Goal: Navigation & Orientation: Find specific page/section

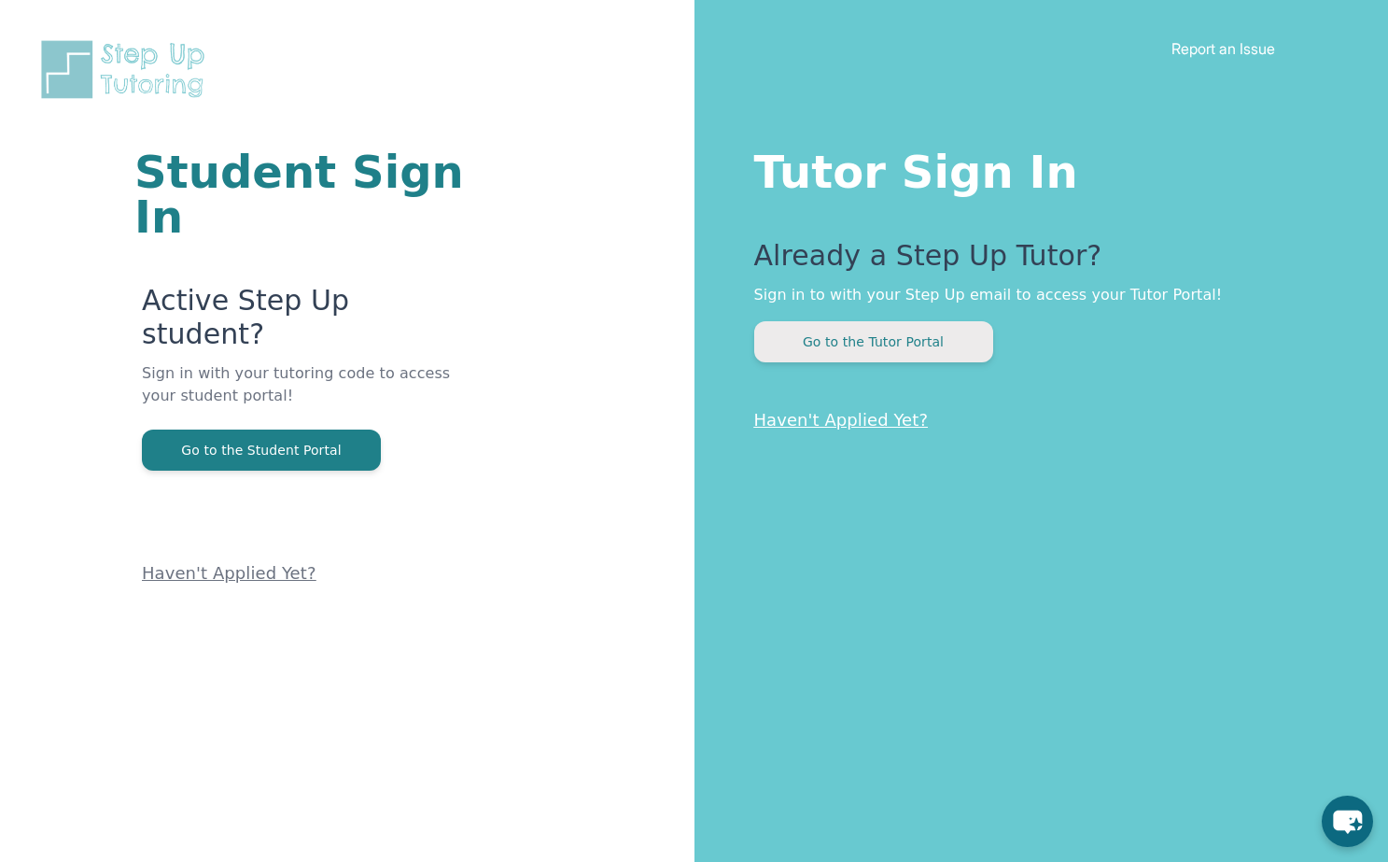
click at [959, 357] on button "Go to the Tutor Portal" at bounding box center [873, 341] width 239 height 41
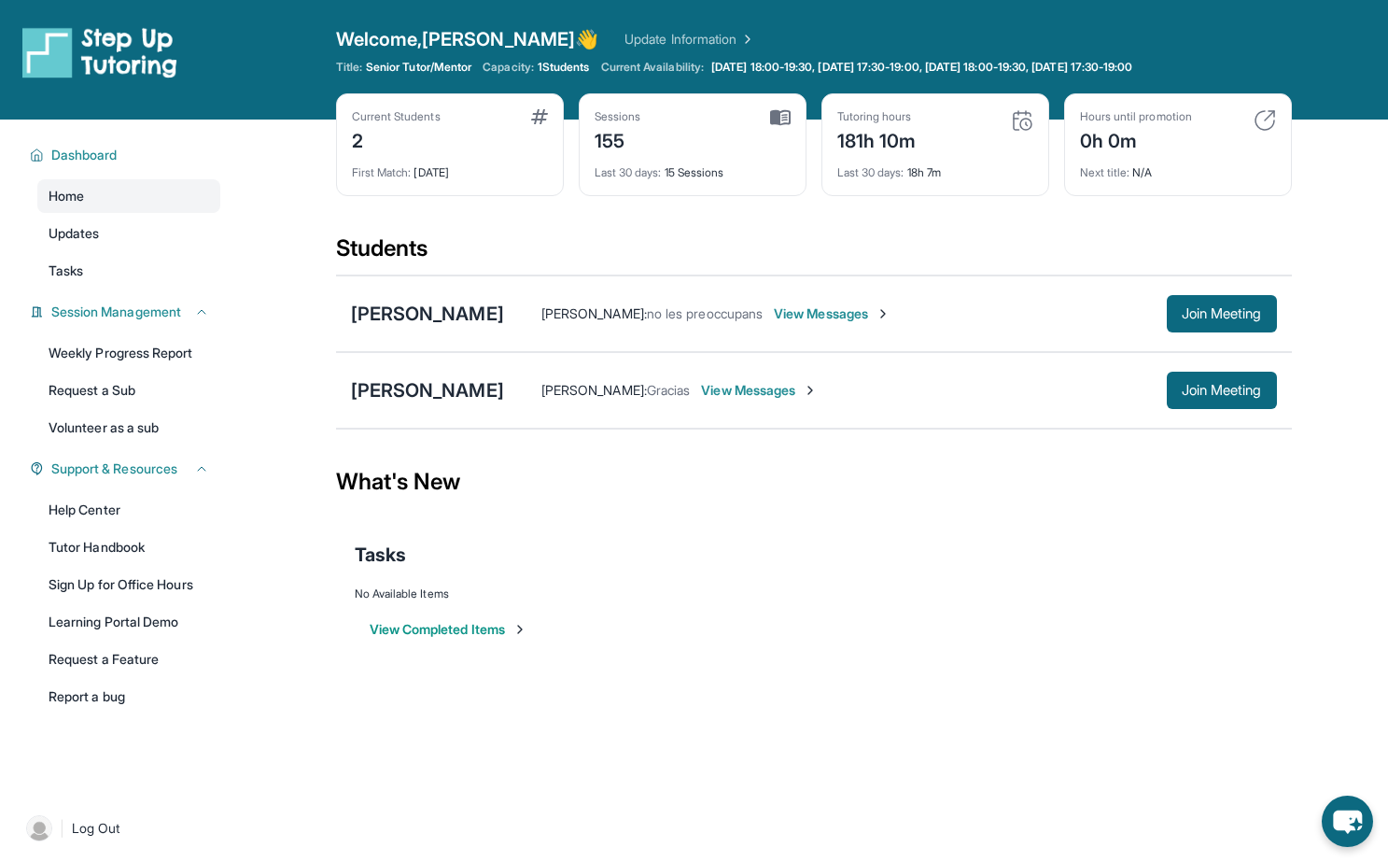
click at [839, 275] on div "[PERSON_NAME] [PERSON_NAME] : no les preoccupans View Messages Join Meeting" at bounding box center [814, 313] width 956 height 77
click at [838, 304] on span "View Messages" at bounding box center [832, 313] width 117 height 19
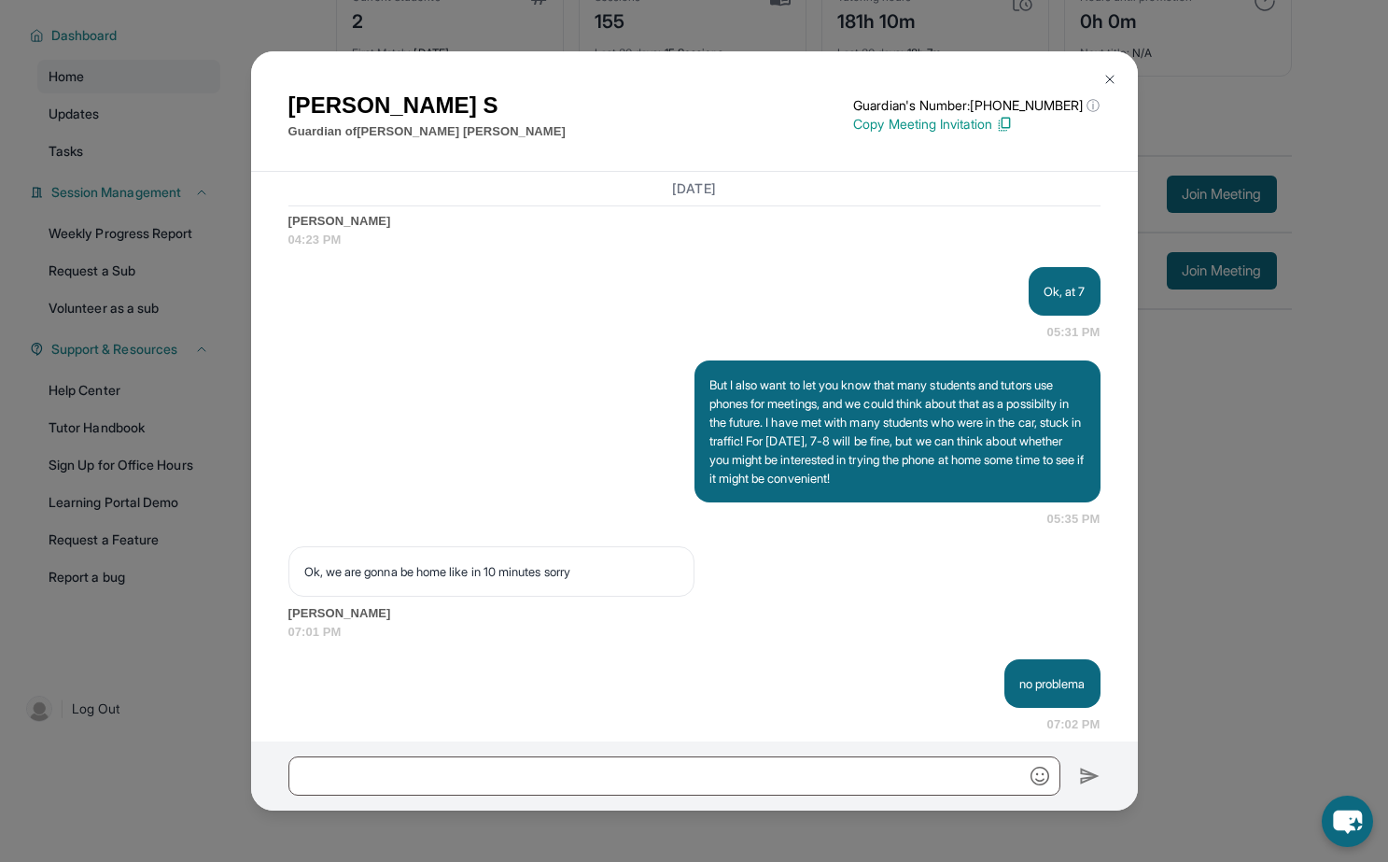
scroll to position [57141, 6]
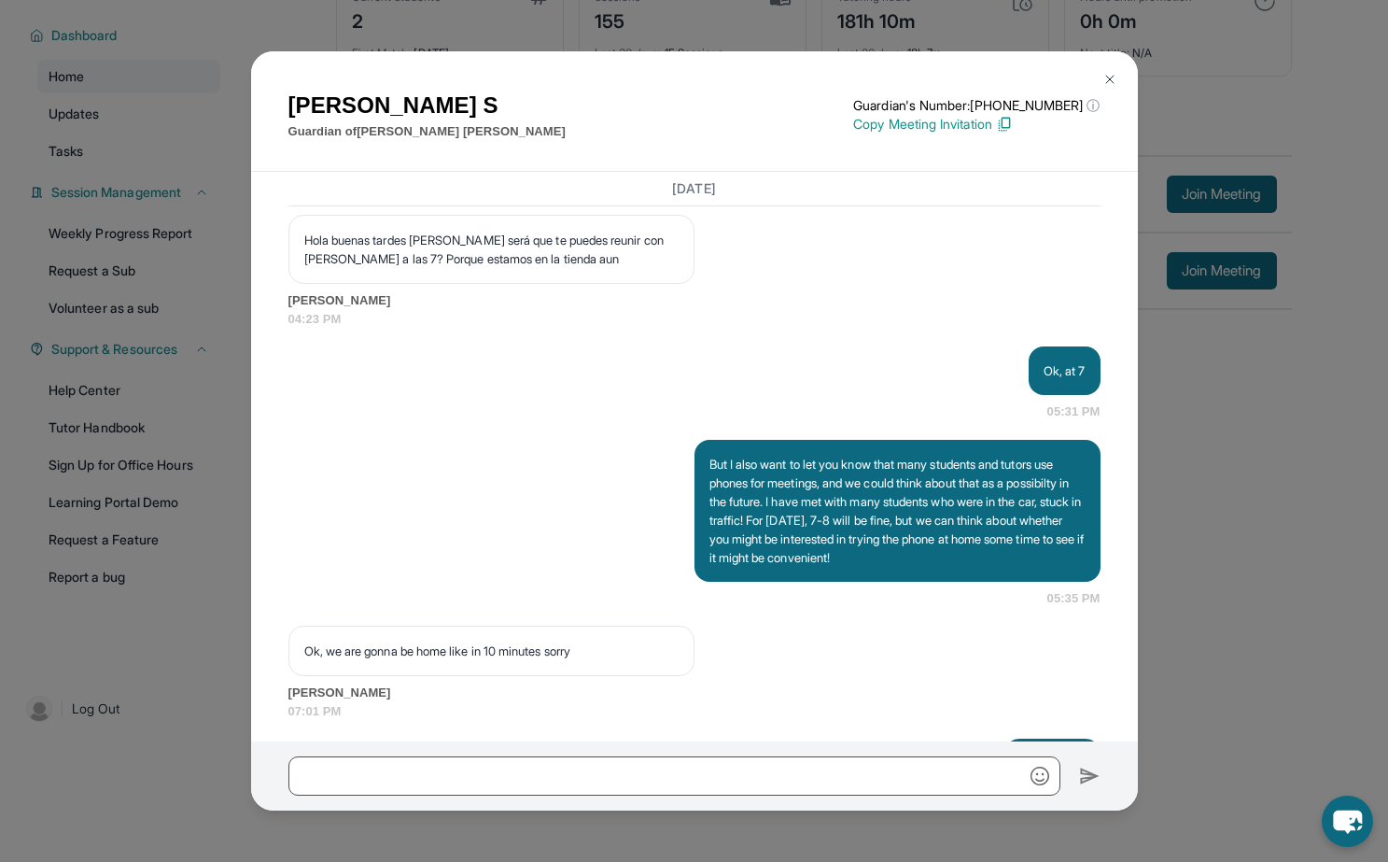
drag, startPoint x: 497, startPoint y: 392, endPoint x: 623, endPoint y: 429, distance: 131.4
drag, startPoint x: 595, startPoint y: 435, endPoint x: 352, endPoint y: 395, distance: 246.9
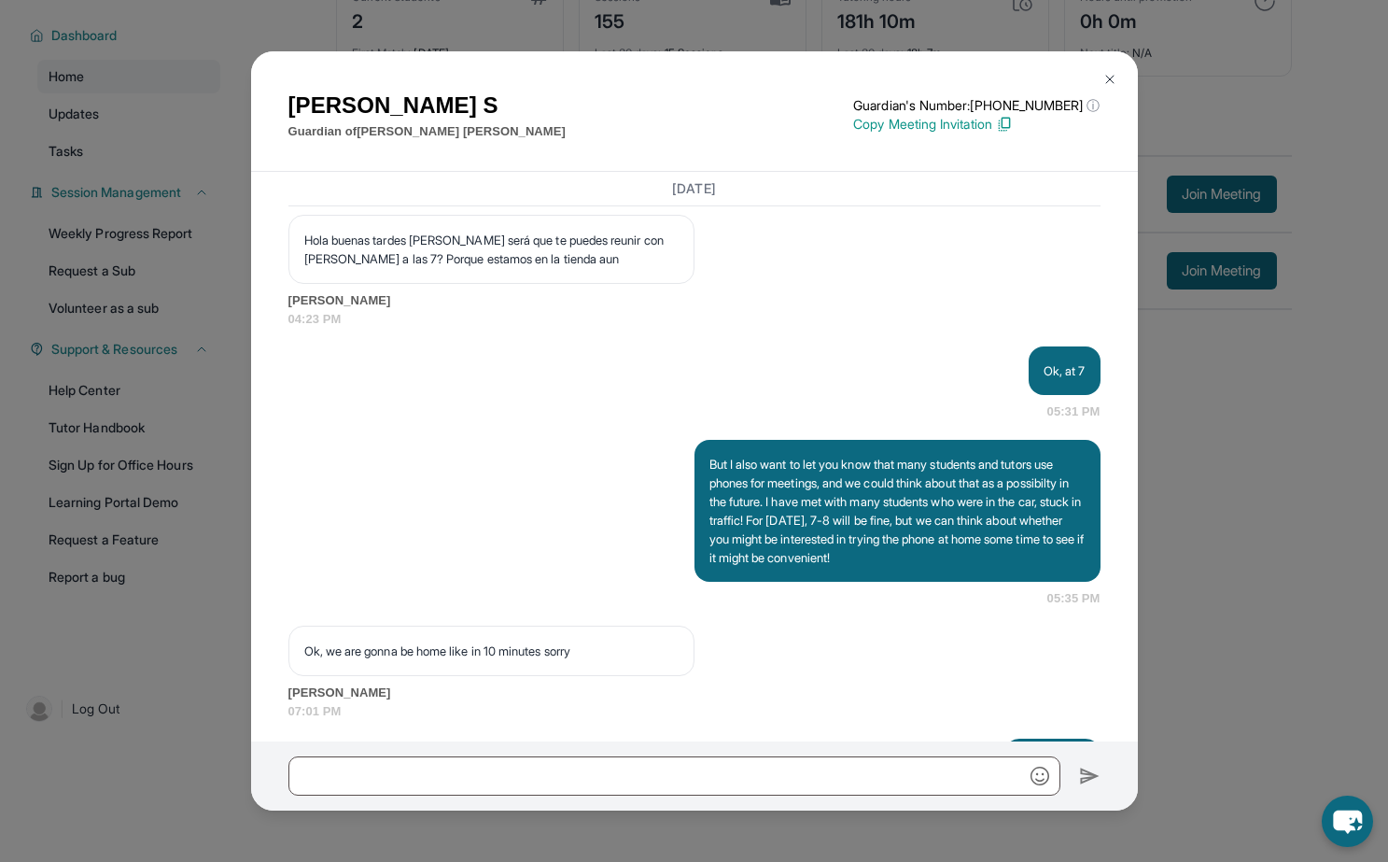
drag, startPoint x: 497, startPoint y: 397, endPoint x: 327, endPoint y: 406, distance: 170.1
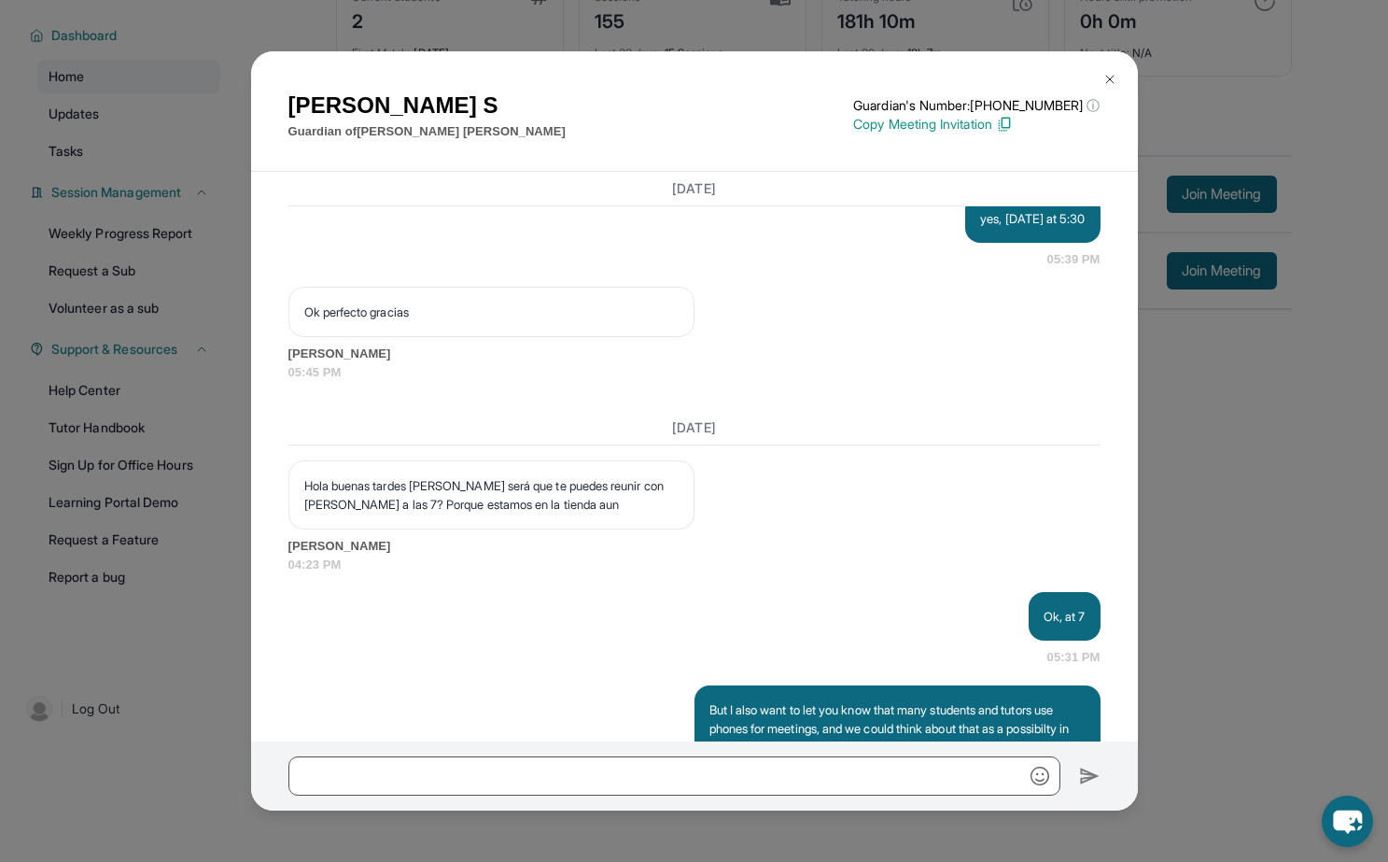
scroll to position [56903, 7]
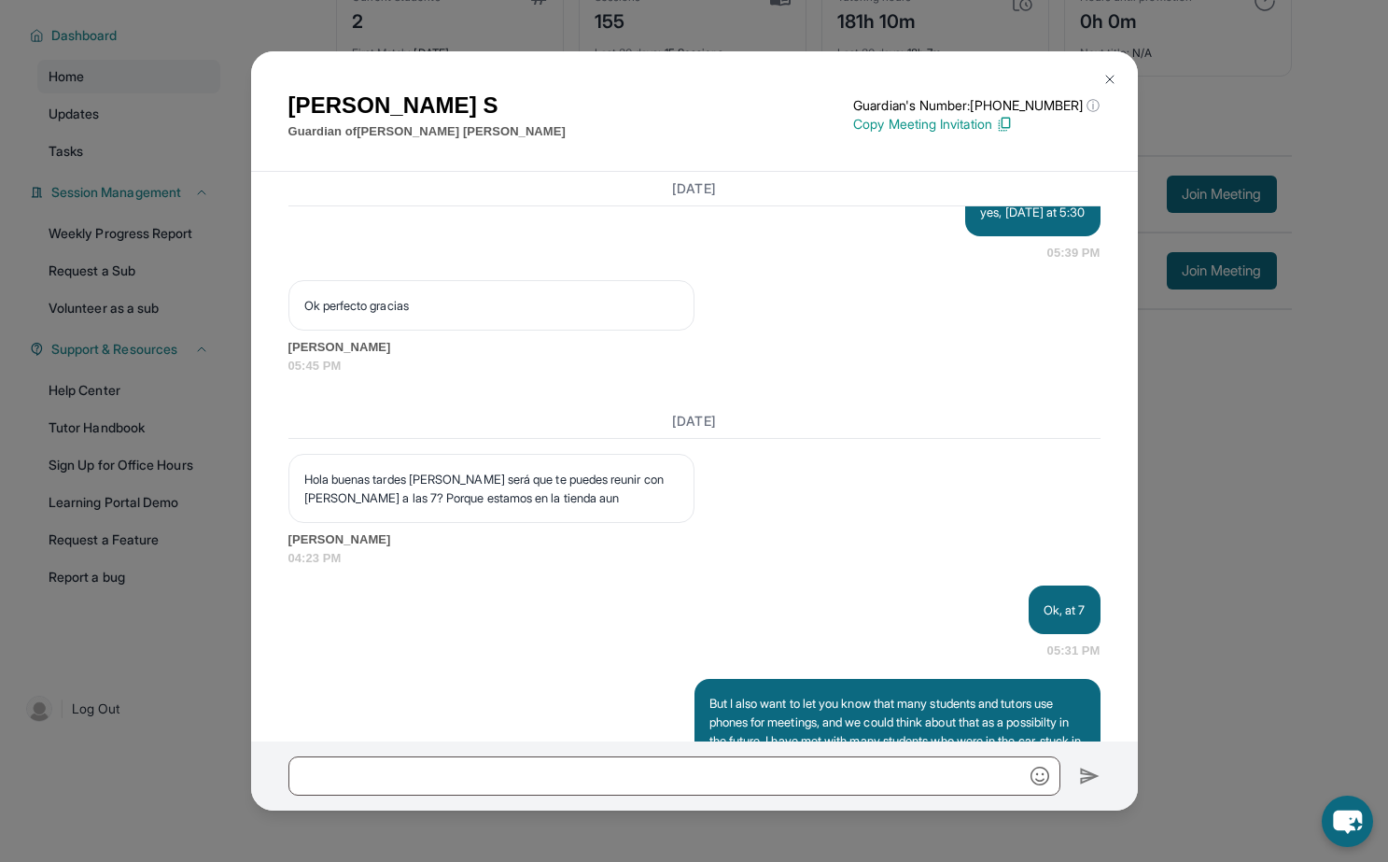
drag, startPoint x: 496, startPoint y: 390, endPoint x: 307, endPoint y: 406, distance: 189.2
copy p "ttps://[DOMAIN_NAME][URL]"
click at [1104, 83] on img at bounding box center [1109, 79] width 15 height 15
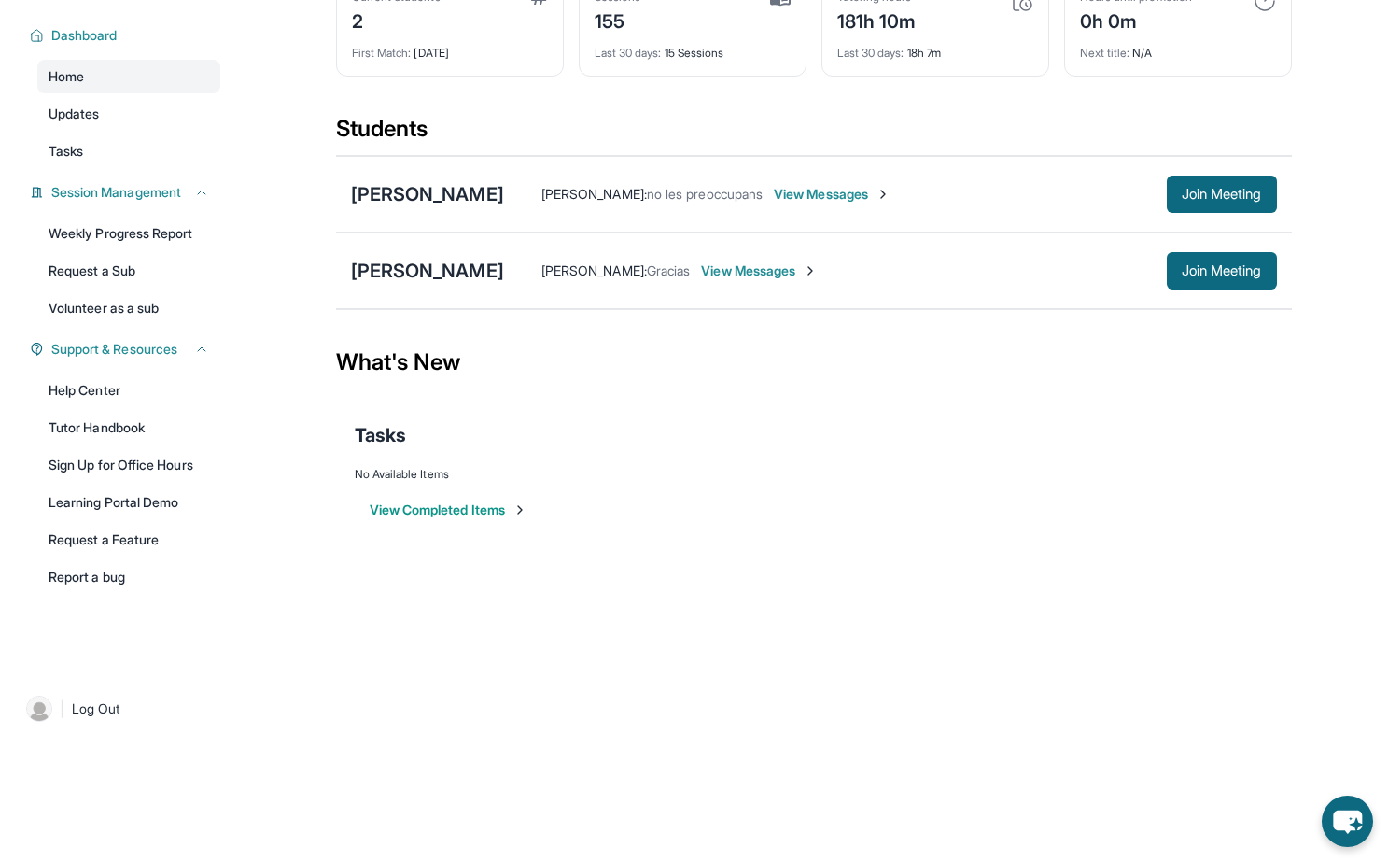
click at [1026, 448] on div "Tasks" at bounding box center [814, 434] width 918 height 63
click at [428, 507] on button "View Completed Items" at bounding box center [449, 509] width 158 height 19
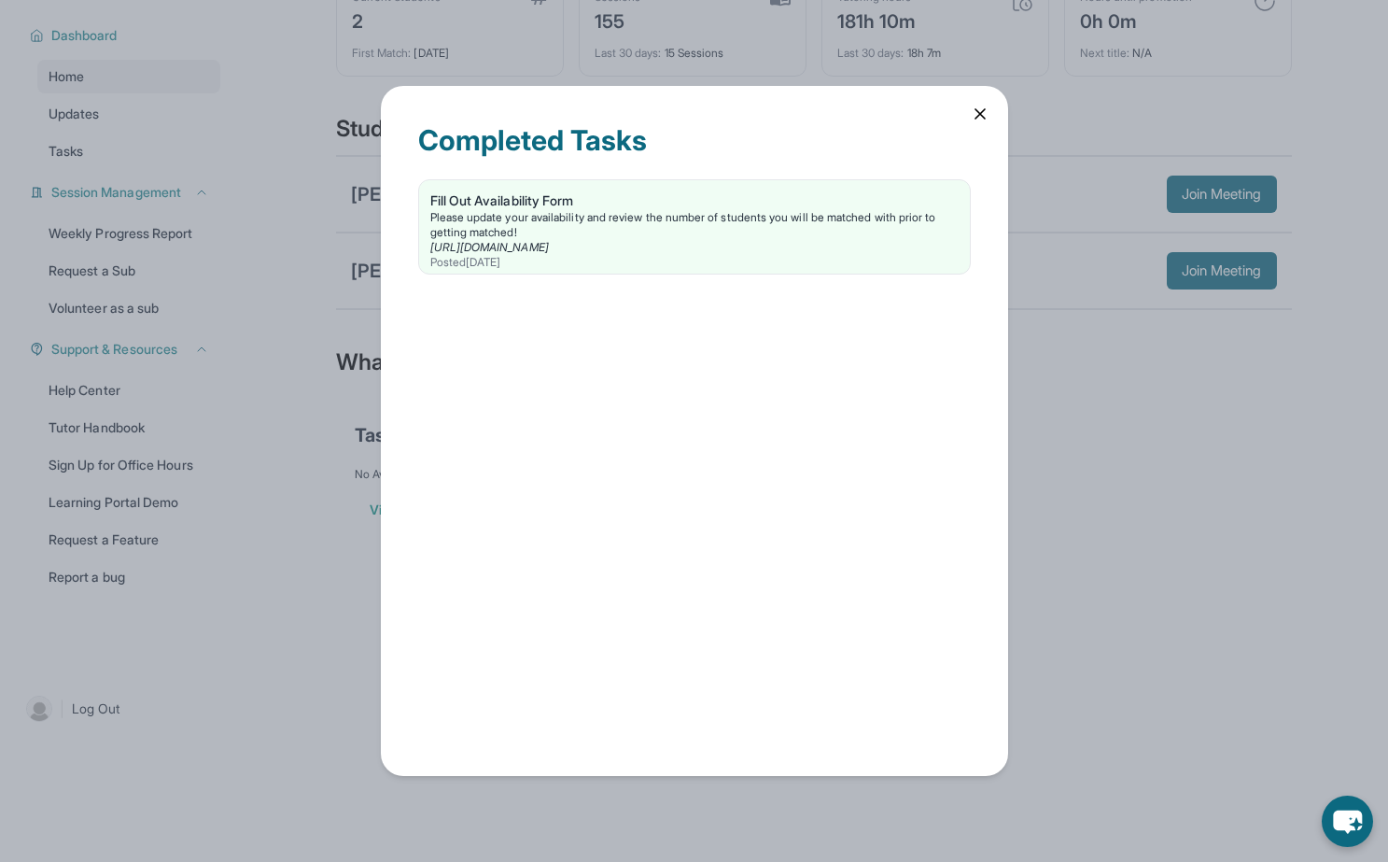
click at [985, 106] on icon at bounding box center [980, 114] width 19 height 19
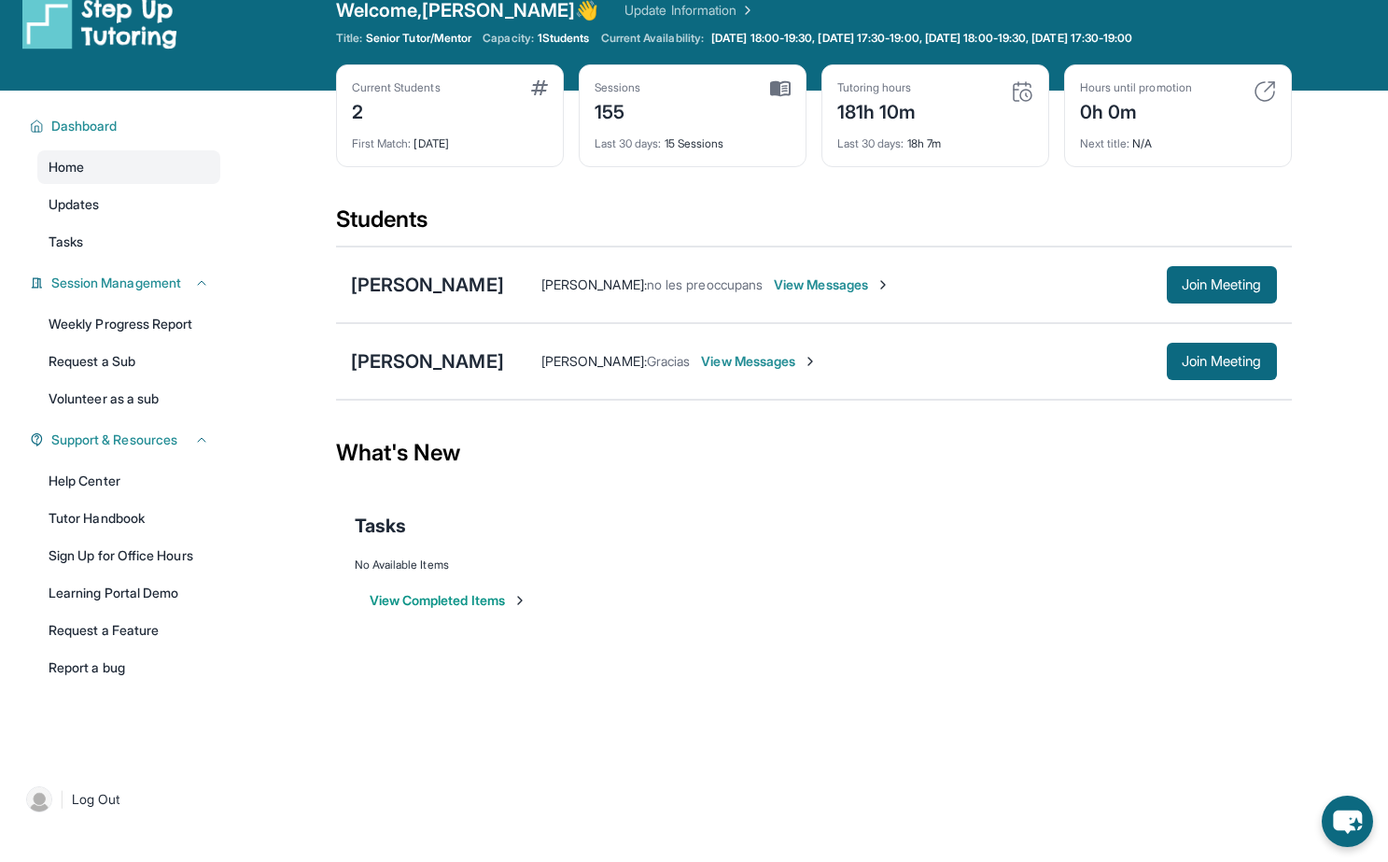
scroll to position [0, 0]
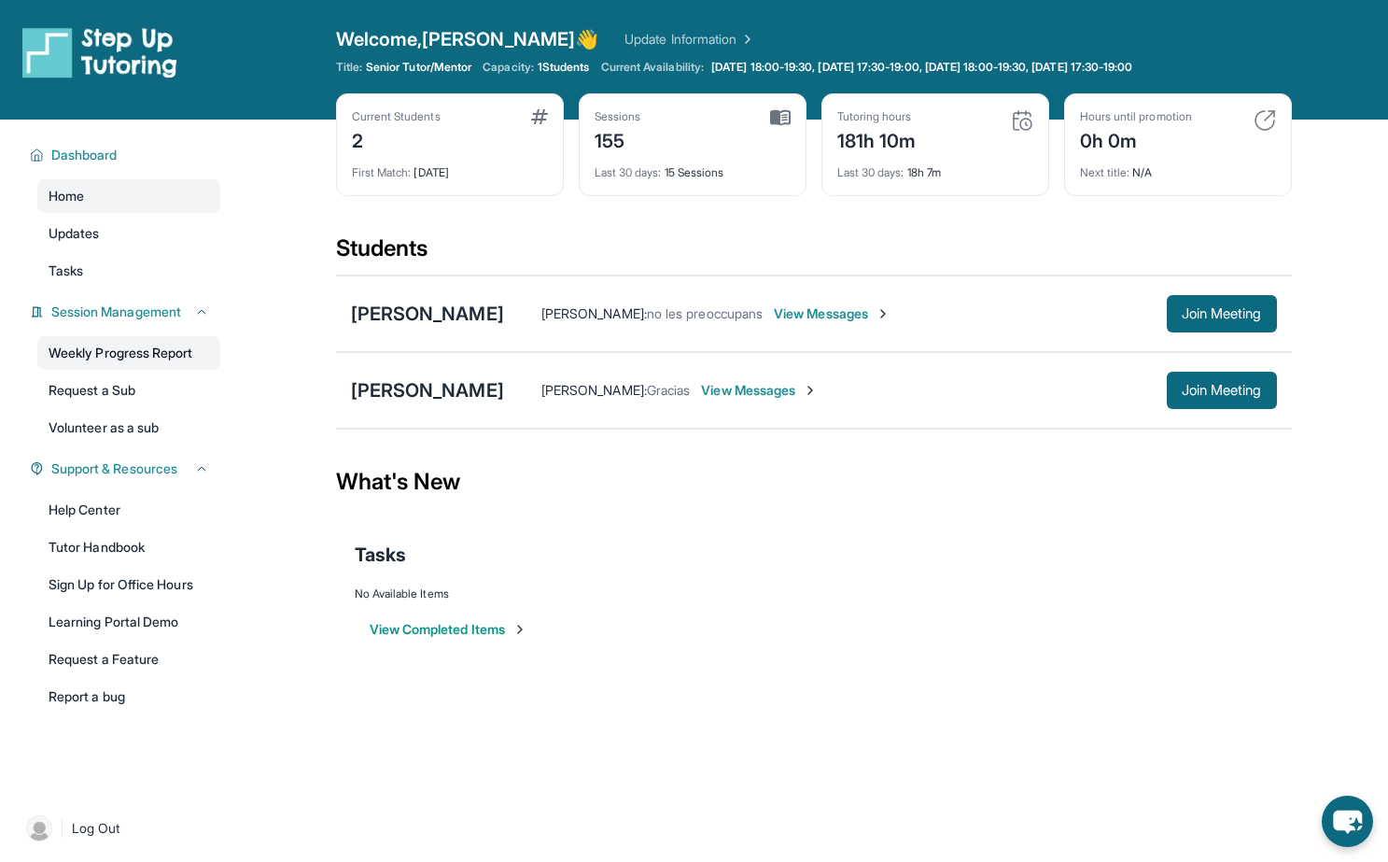
click at [184, 353] on link "Weekly Progress Report" at bounding box center [128, 353] width 183 height 34
click at [146, 199] on link "Home" at bounding box center [128, 196] width 183 height 34
click at [158, 362] on link "Weekly Progress Report" at bounding box center [128, 353] width 183 height 34
click at [111, 431] on link "Volunteer as a sub" at bounding box center [128, 428] width 183 height 34
click at [116, 553] on link "Tutor Handbook" at bounding box center [128, 547] width 183 height 34
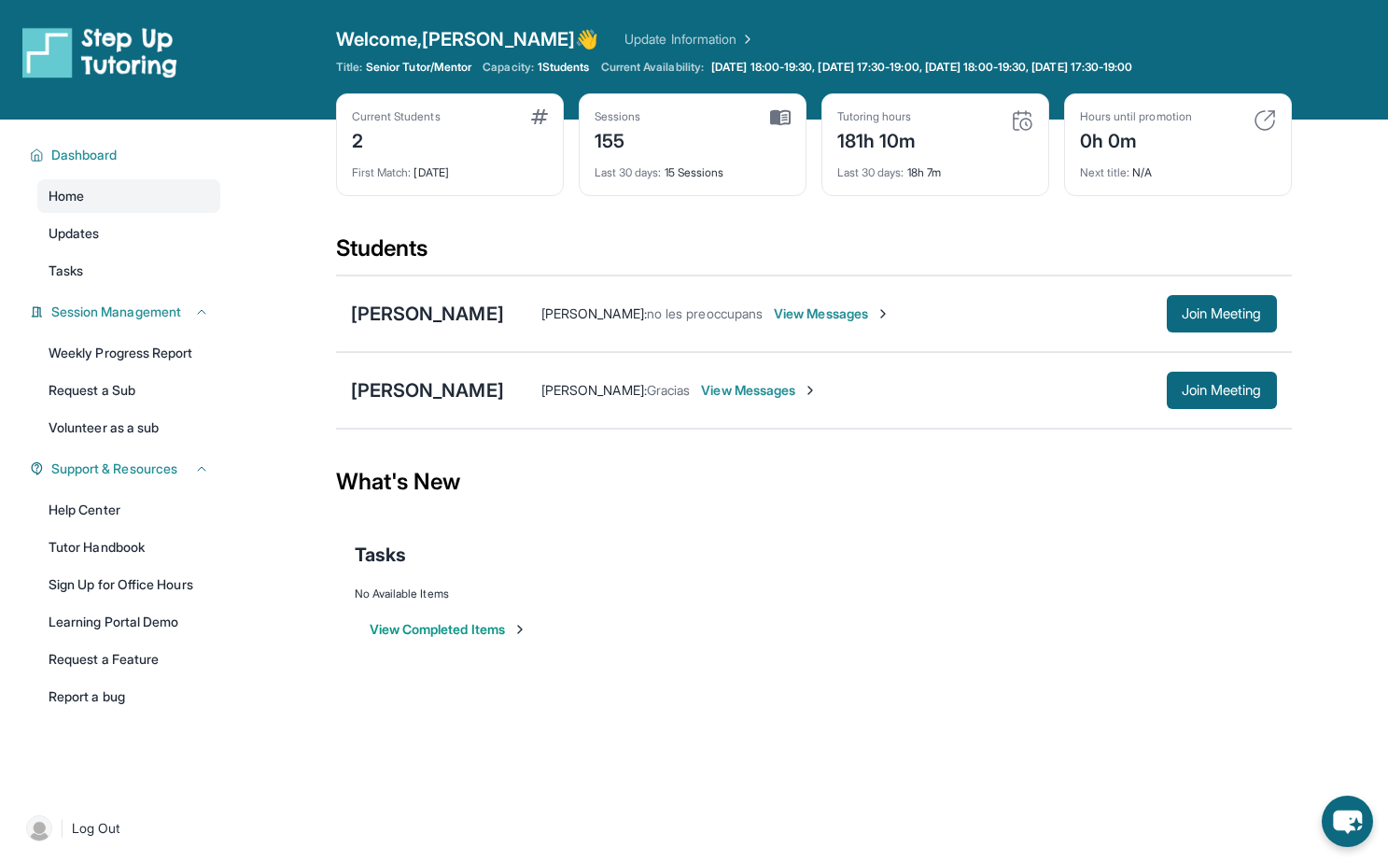
click at [398, 627] on button "View Completed Items" at bounding box center [449, 629] width 158 height 19
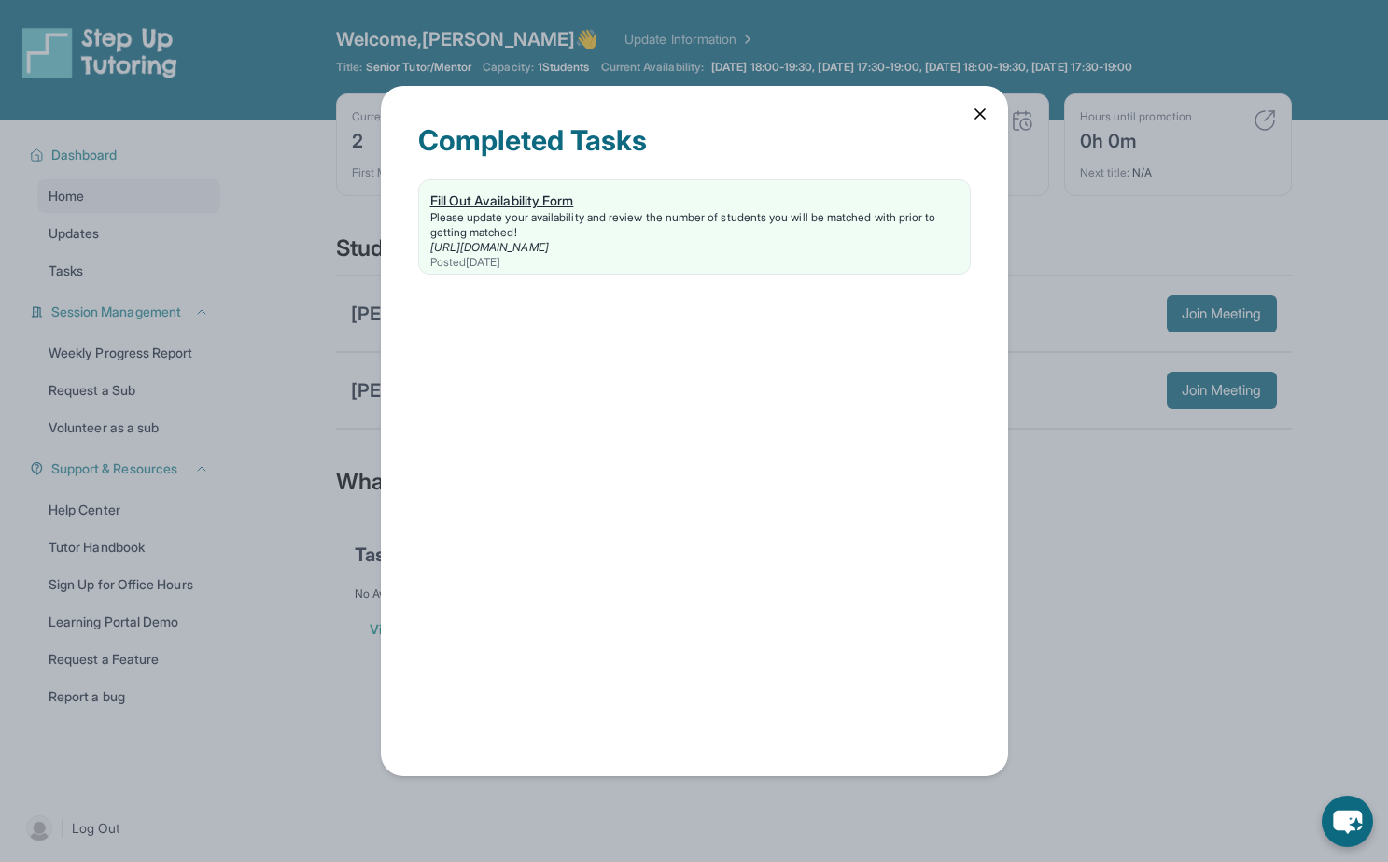
click at [537, 187] on link "Fill Out Availability Form Please update your availability and review the numbe…" at bounding box center [694, 226] width 551 height 93
click at [992, 100] on div "Completed Tasks Fill Out Availability Form Please update your availability and …" at bounding box center [694, 430] width 627 height 689
click at [976, 118] on icon at bounding box center [979, 113] width 9 height 9
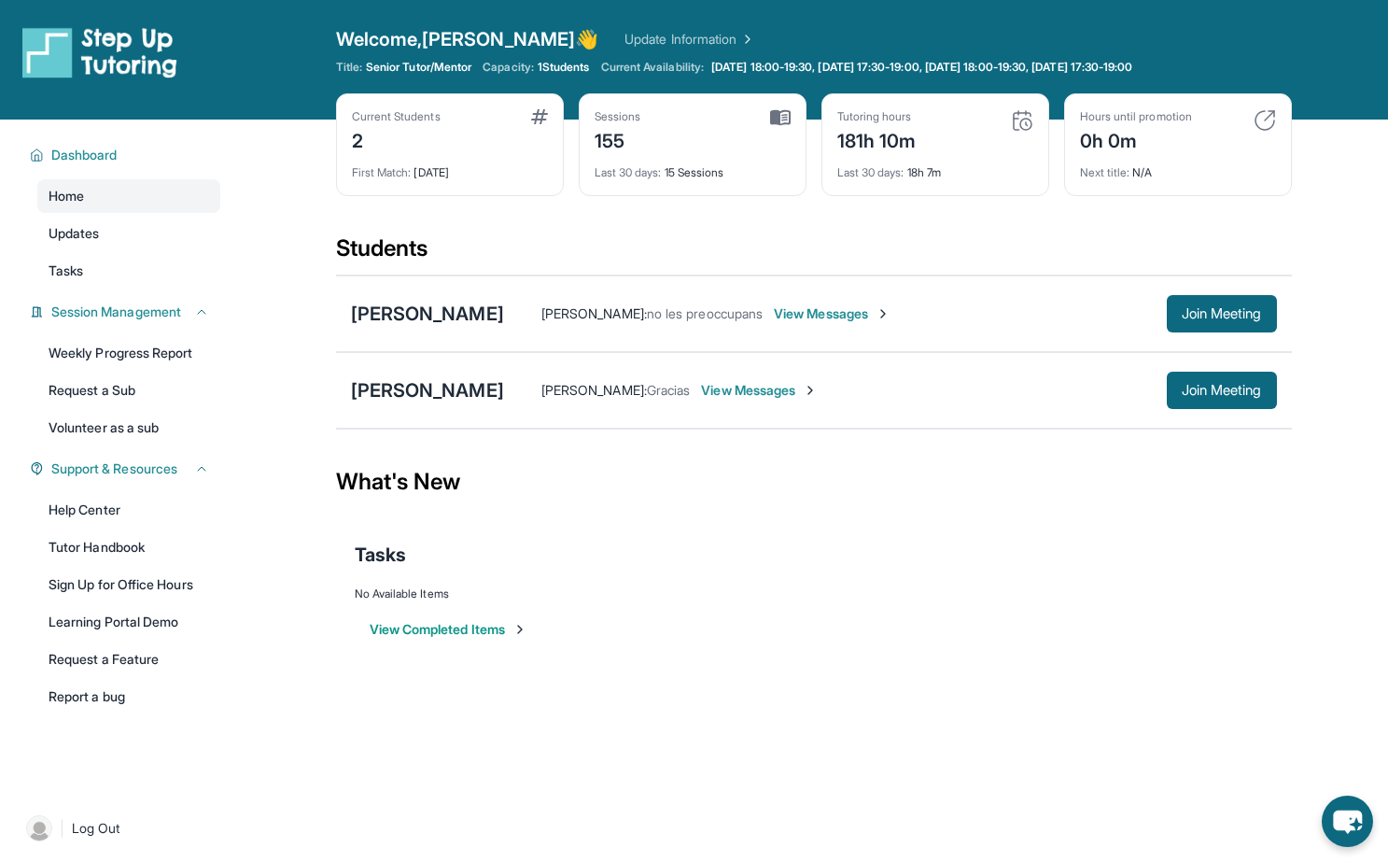
click at [455, 632] on button "View Completed Items" at bounding box center [449, 629] width 158 height 19
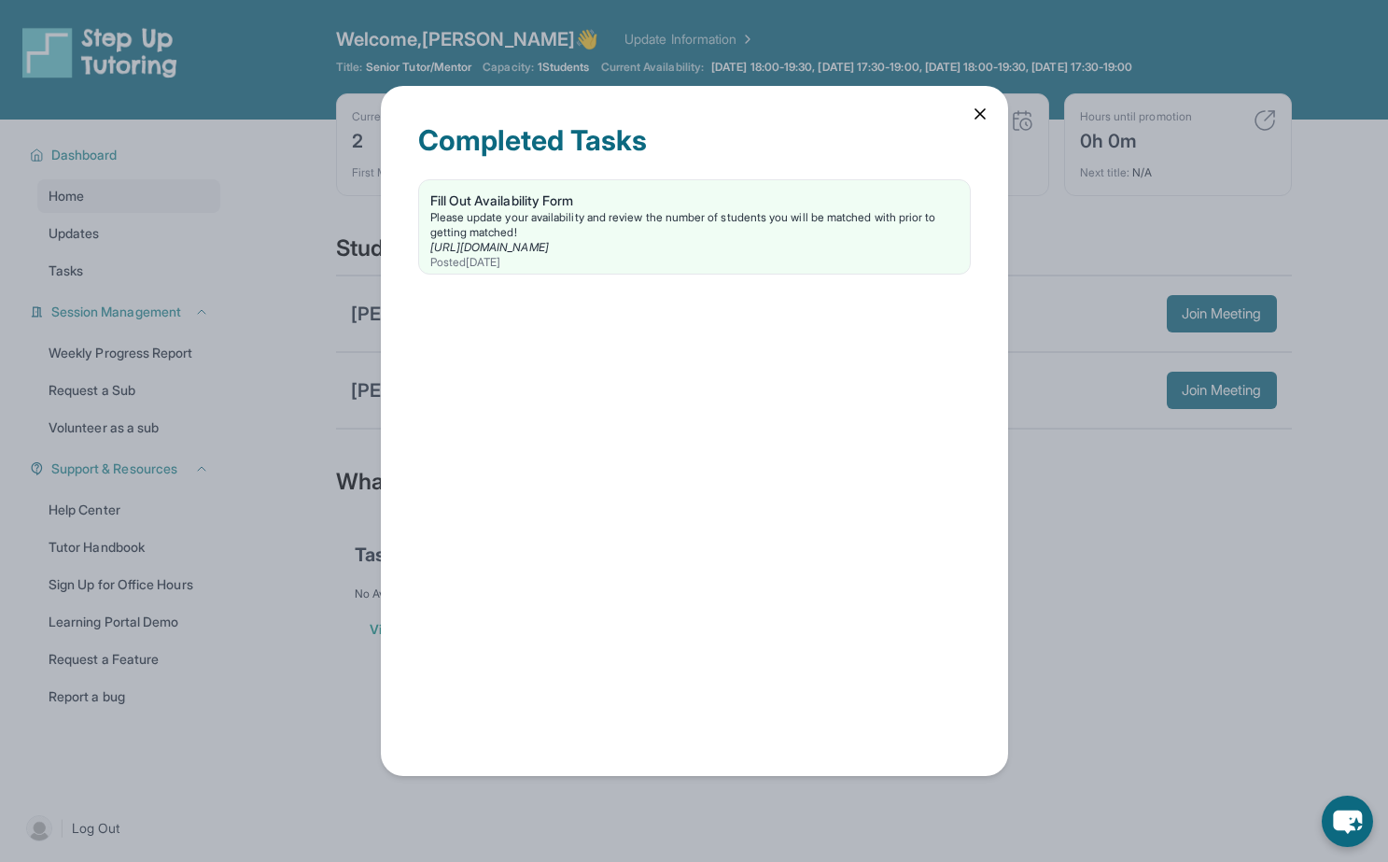
click at [981, 115] on icon at bounding box center [979, 113] width 9 height 9
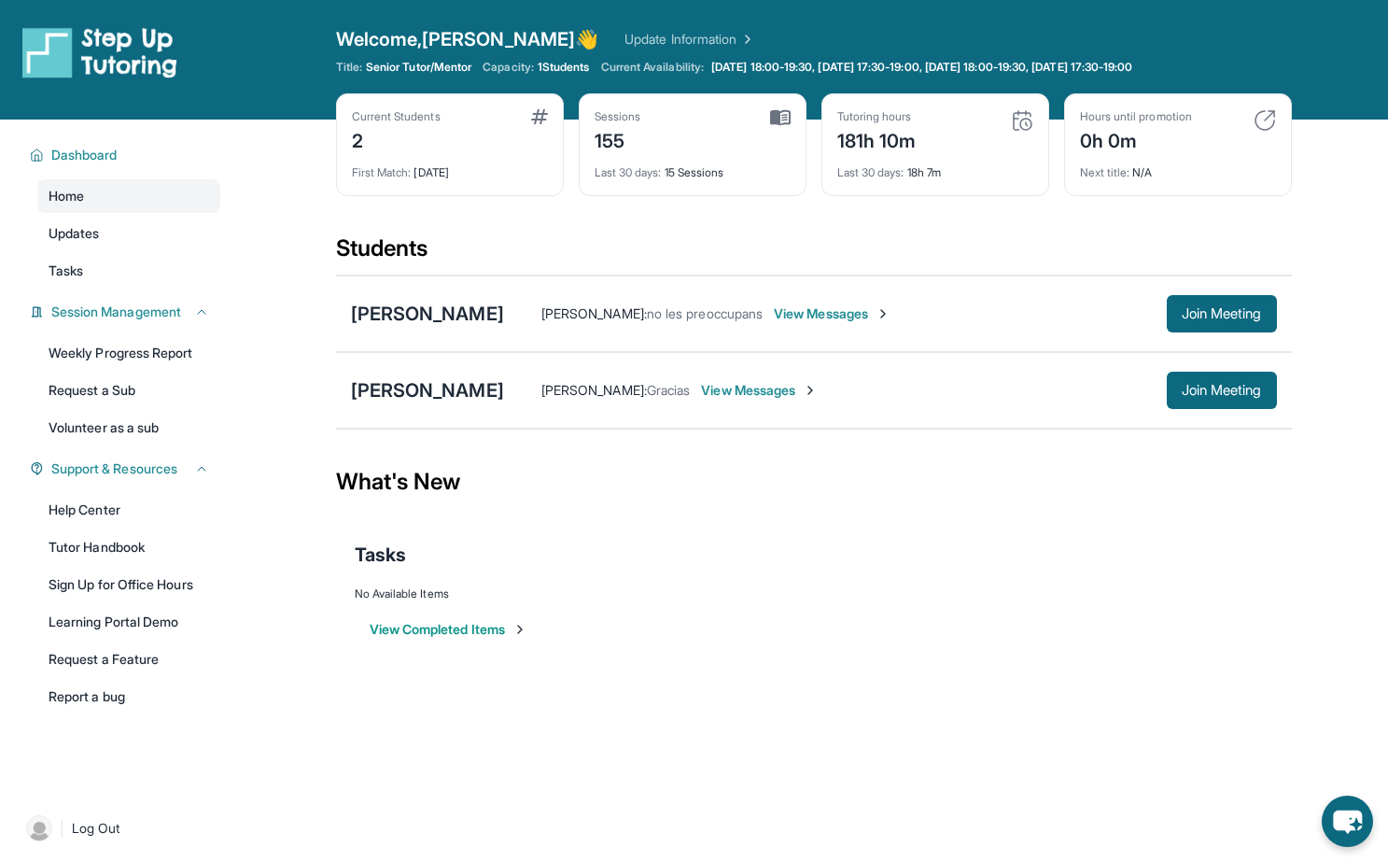
click at [239, 622] on main "Current Students 2 First Match : [DATE] Sessions 155 Last 30 days : 15 Sessions…" at bounding box center [813, 401] width 1149 height 564
click at [159, 626] on link "Learning Portal Demo" at bounding box center [128, 622] width 183 height 34
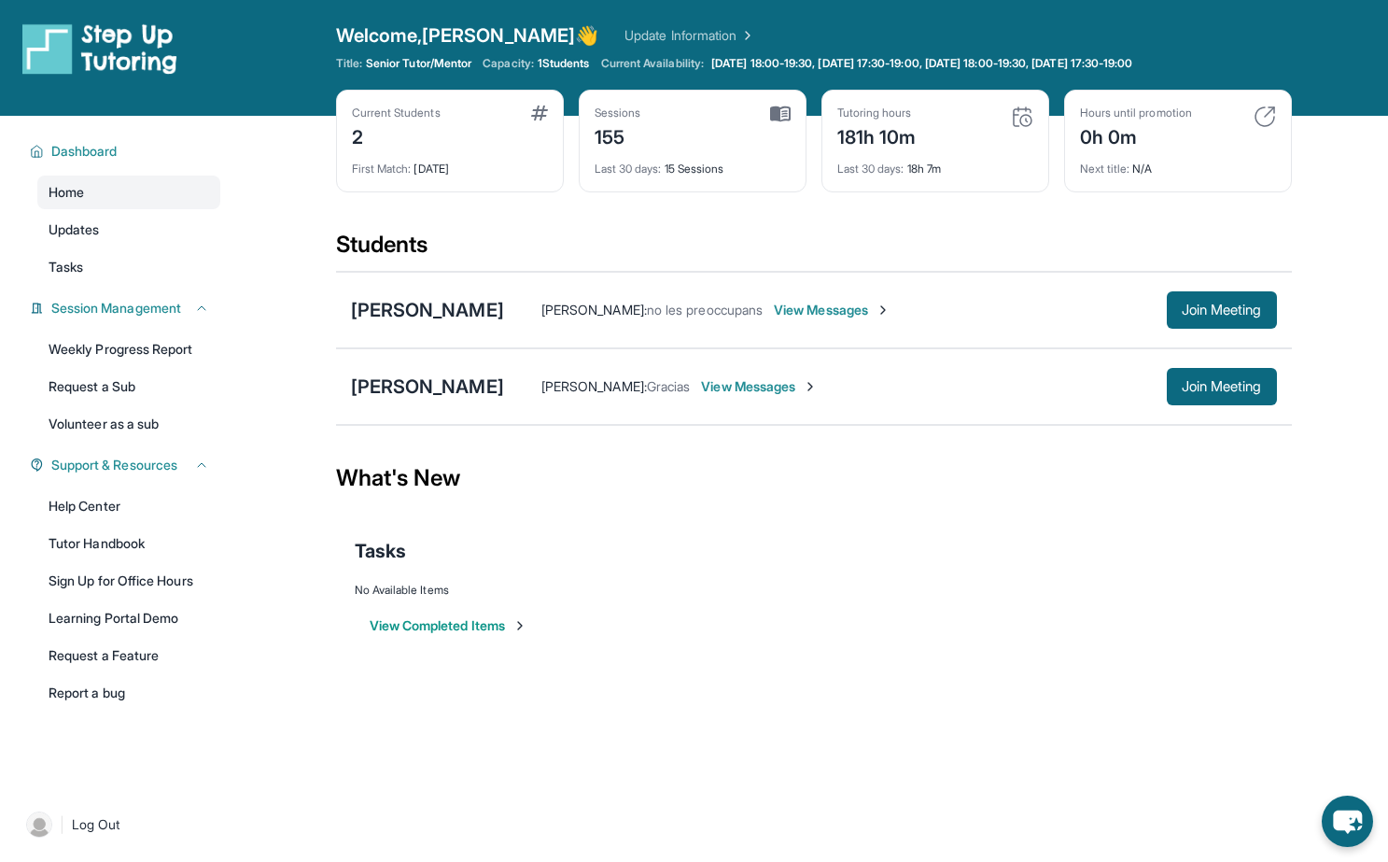
click at [686, 37] on link "Update Information" at bounding box center [689, 35] width 131 height 19
click at [522, 64] on span "Capacity:" at bounding box center [508, 63] width 51 height 15
click at [582, 62] on span "1 Students" at bounding box center [564, 63] width 52 height 15
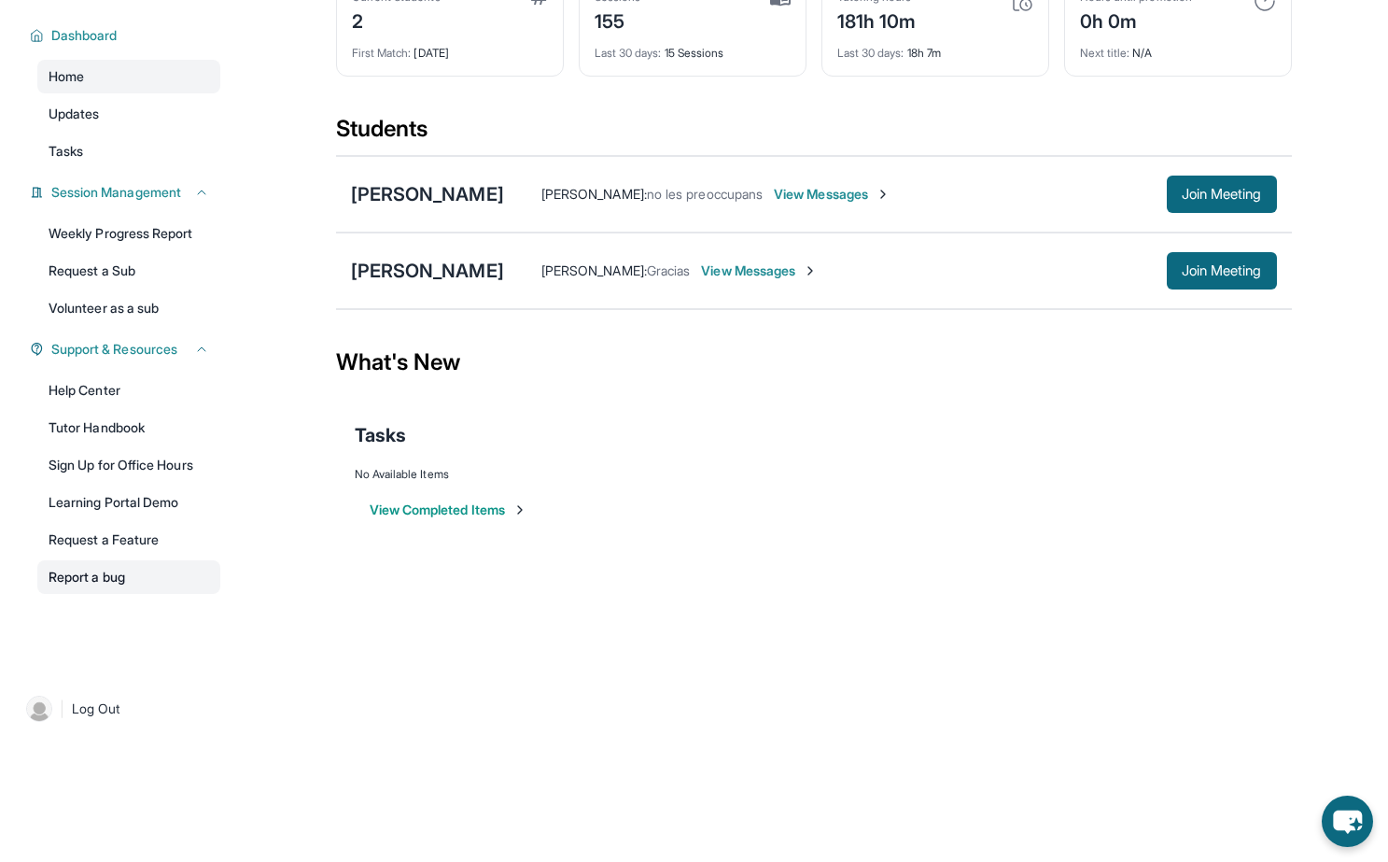
scroll to position [0, 0]
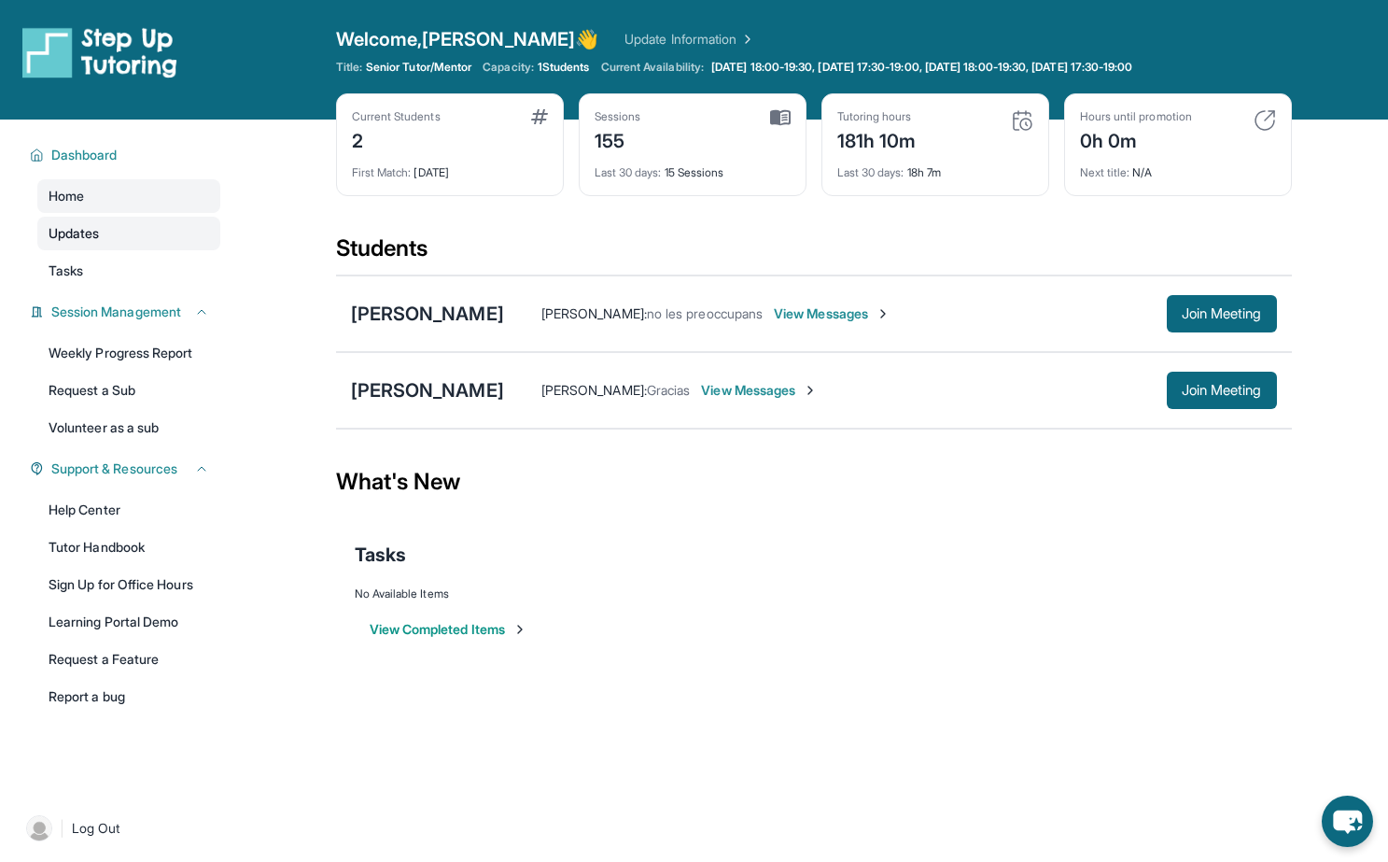
click at [93, 231] on span "Updates" at bounding box center [74, 233] width 51 height 19
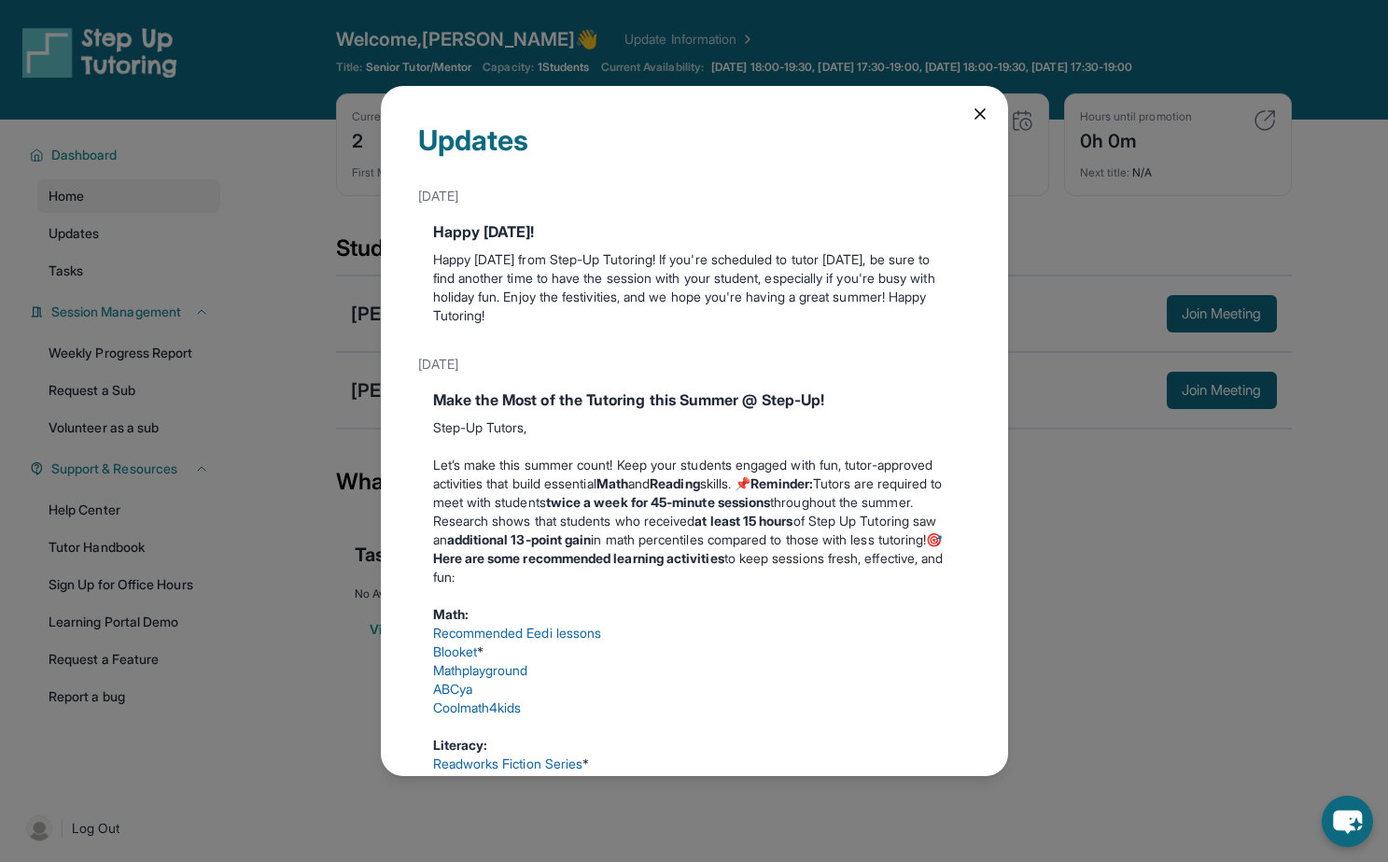
click at [970, 127] on div "Updates [DATE] Happy [DATE]! Happy [DATE] from Step-Up Tutoring! If you're sche…" at bounding box center [694, 430] width 627 height 689
click at [971, 121] on icon at bounding box center [980, 114] width 19 height 19
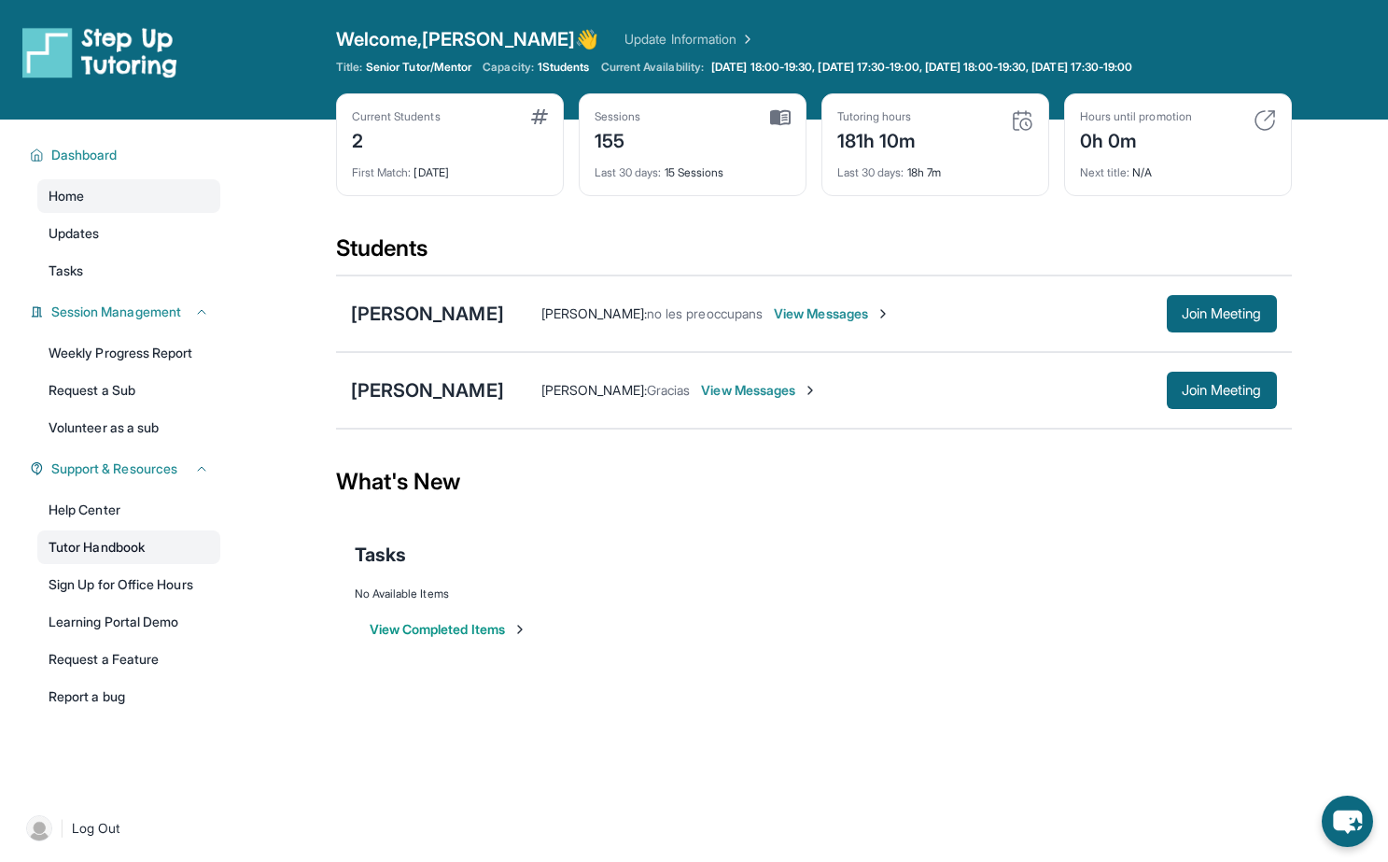
click at [205, 537] on link "Tutor Handbook" at bounding box center [128, 547] width 183 height 34
click at [156, 470] on span "Support & Resources" at bounding box center [114, 468] width 126 height 19
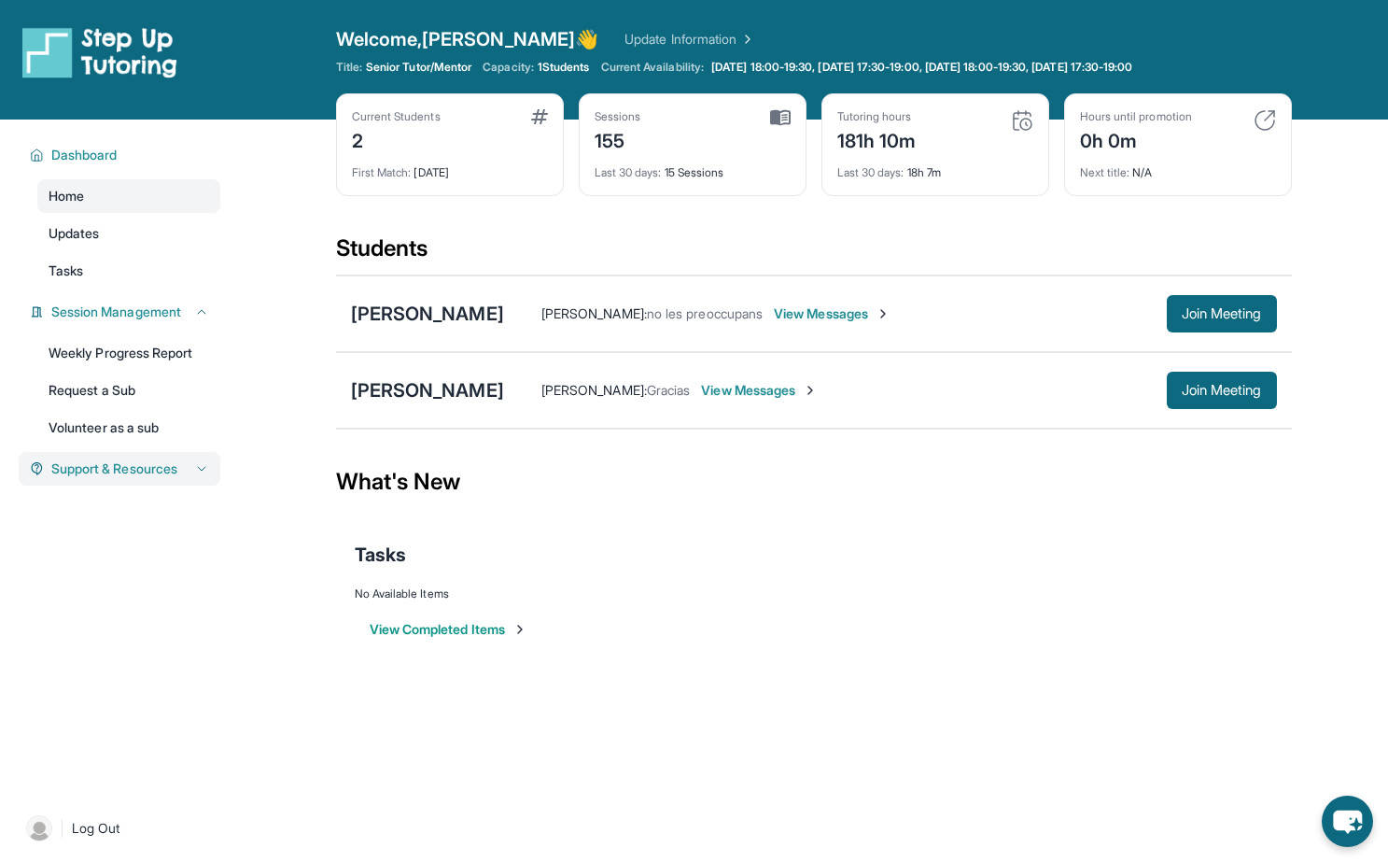
click at [194, 469] on icon at bounding box center [201, 468] width 15 height 15
click at [129, 657] on link "Request a Feature" at bounding box center [128, 659] width 183 height 34
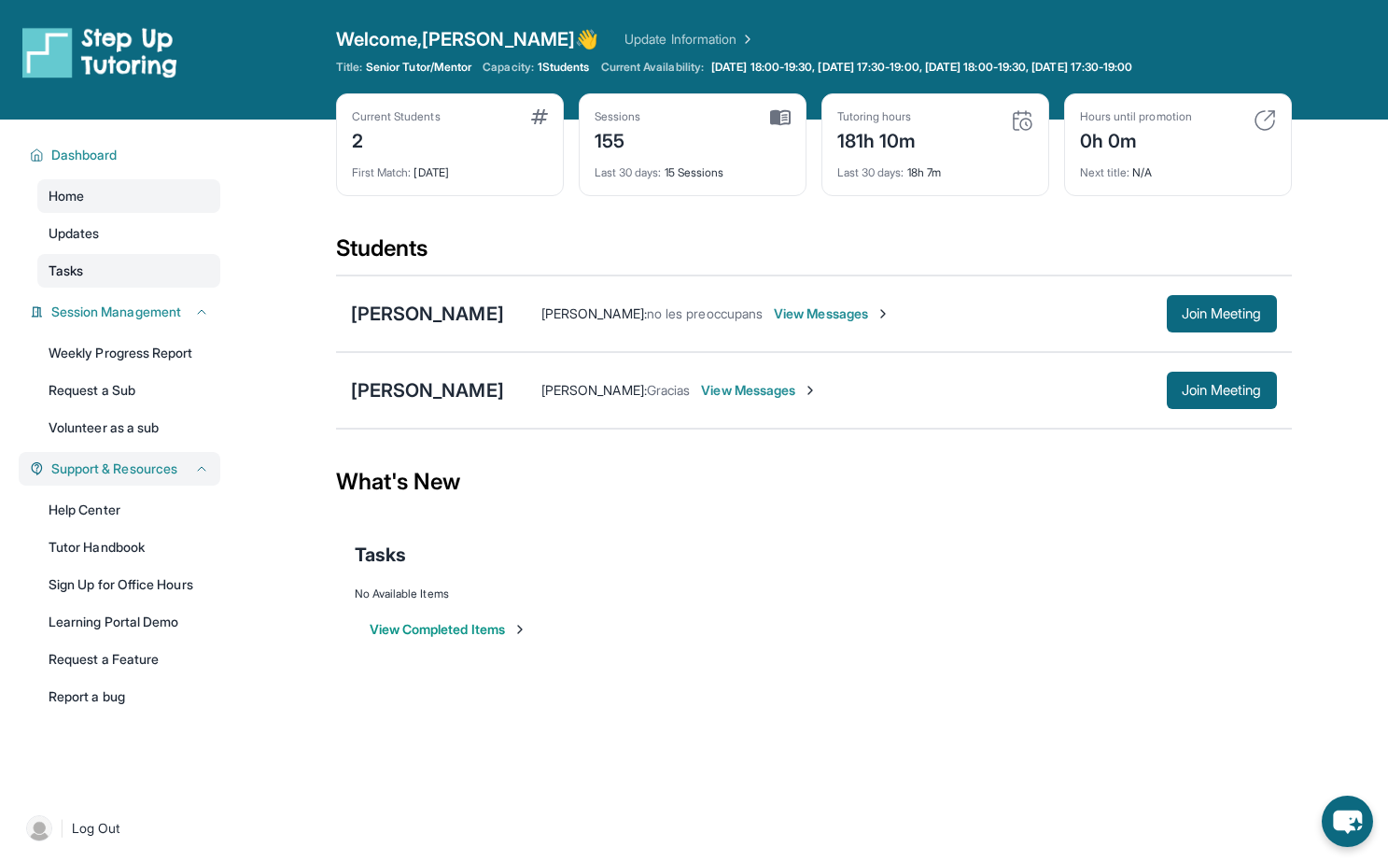
click at [60, 271] on span "Tasks" at bounding box center [66, 270] width 35 height 19
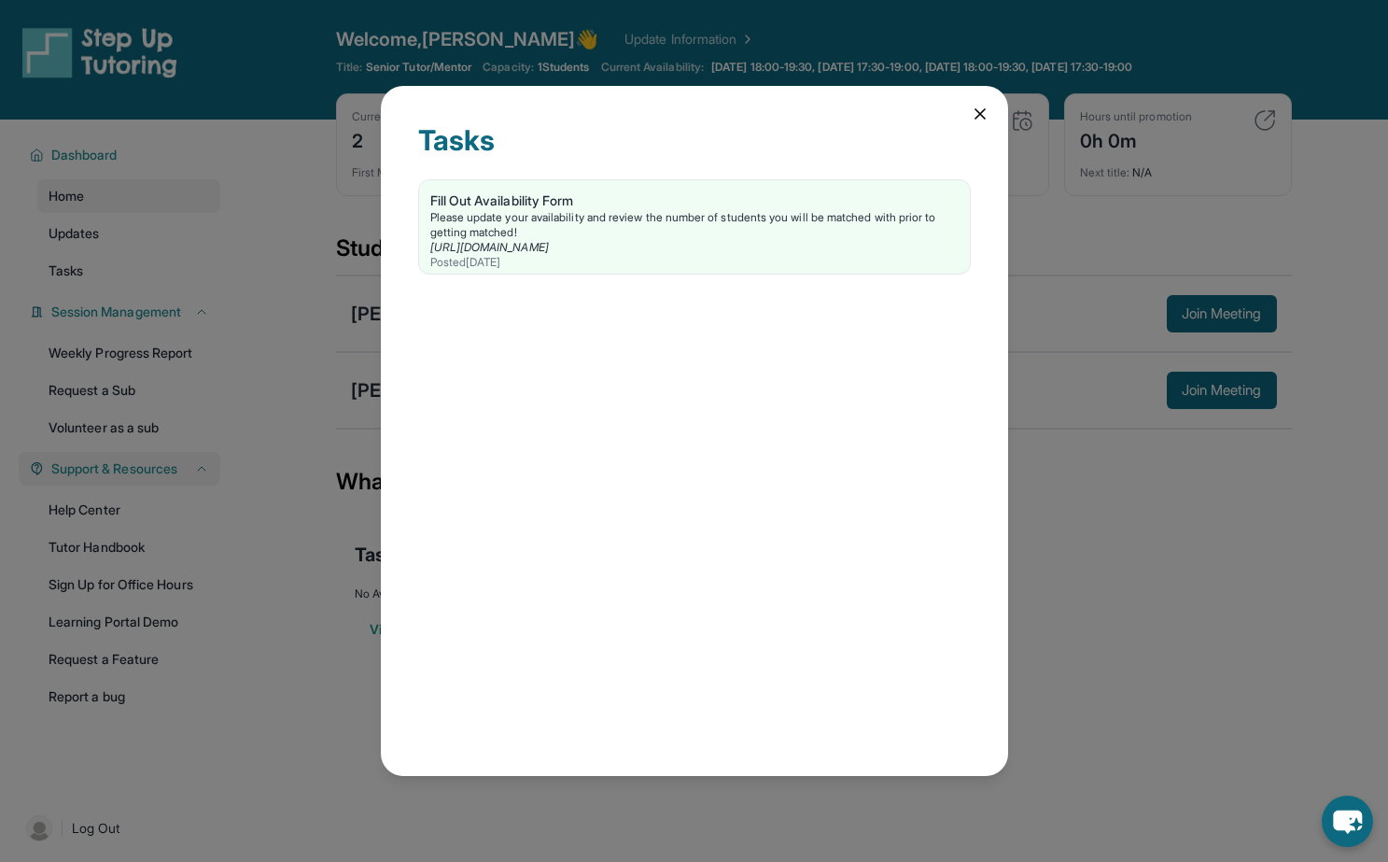
drag, startPoint x: 972, startPoint y: 101, endPoint x: 854, endPoint y: 48, distance: 129.1
click at [969, 100] on div "Tasks Fill Out Availability Form Please update your availability and review the…" at bounding box center [694, 430] width 627 height 689
click at [982, 110] on icon at bounding box center [980, 114] width 19 height 19
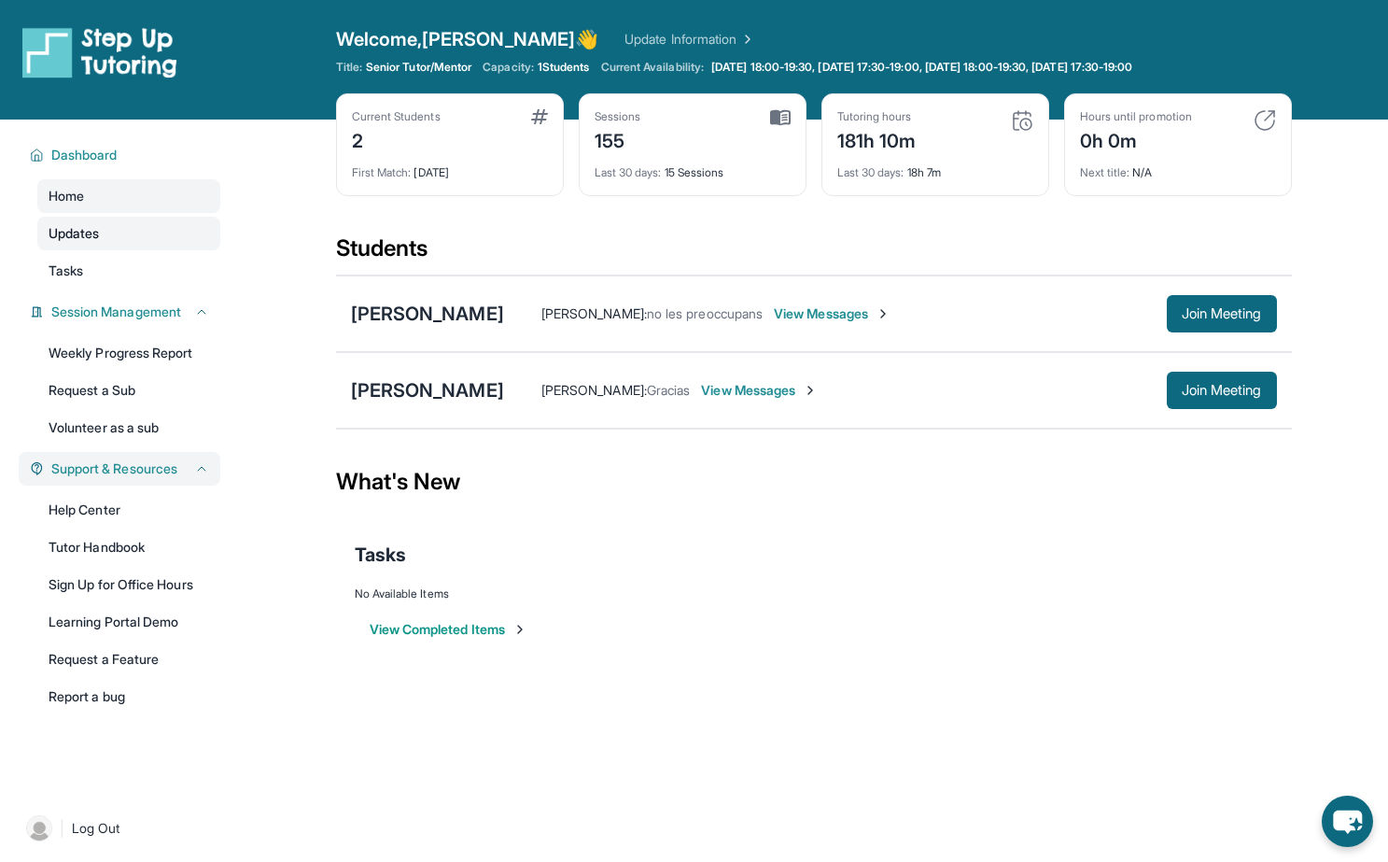
click at [79, 228] on span "Updates" at bounding box center [74, 233] width 51 height 19
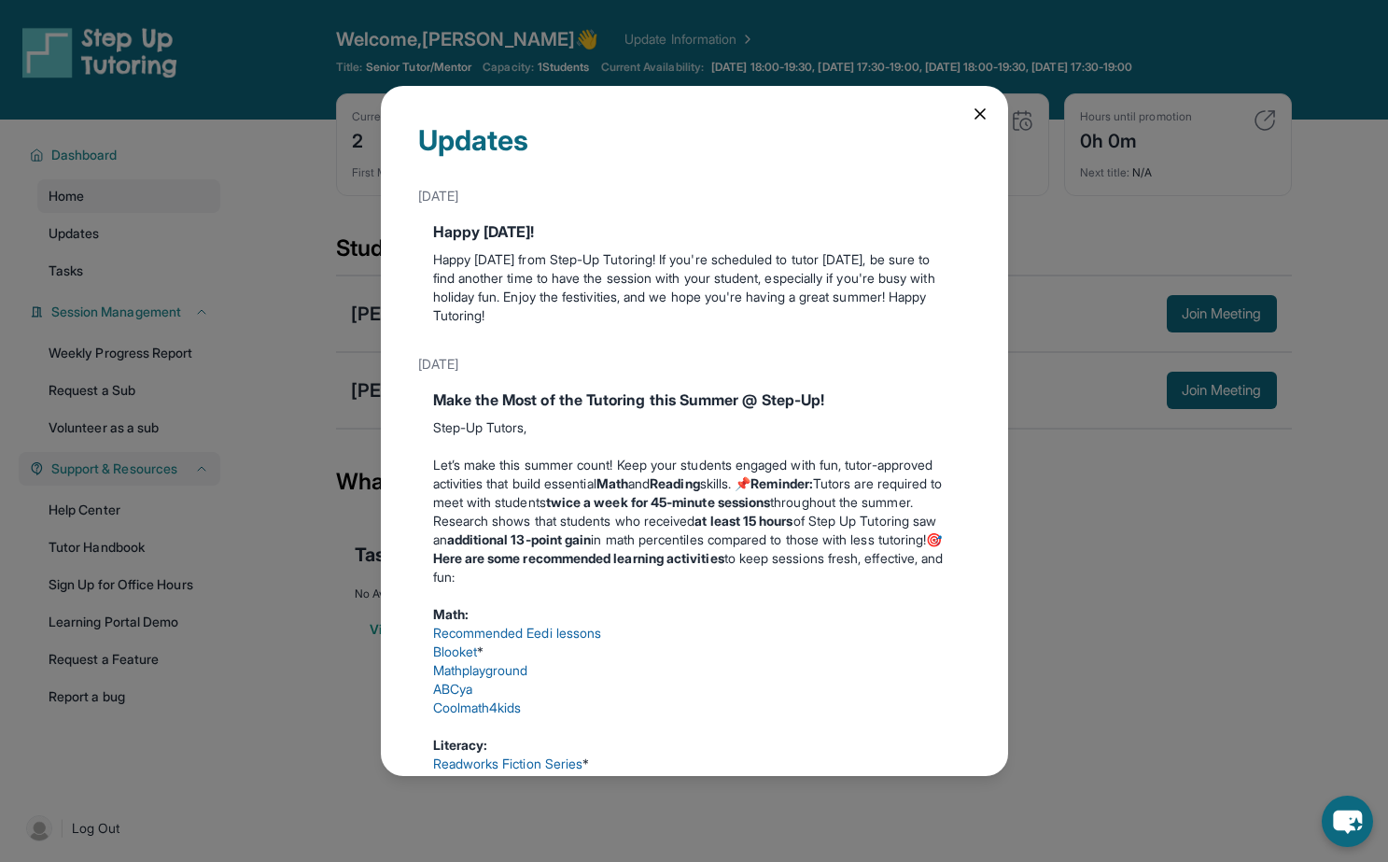
click at [975, 110] on icon at bounding box center [979, 113] width 9 height 9
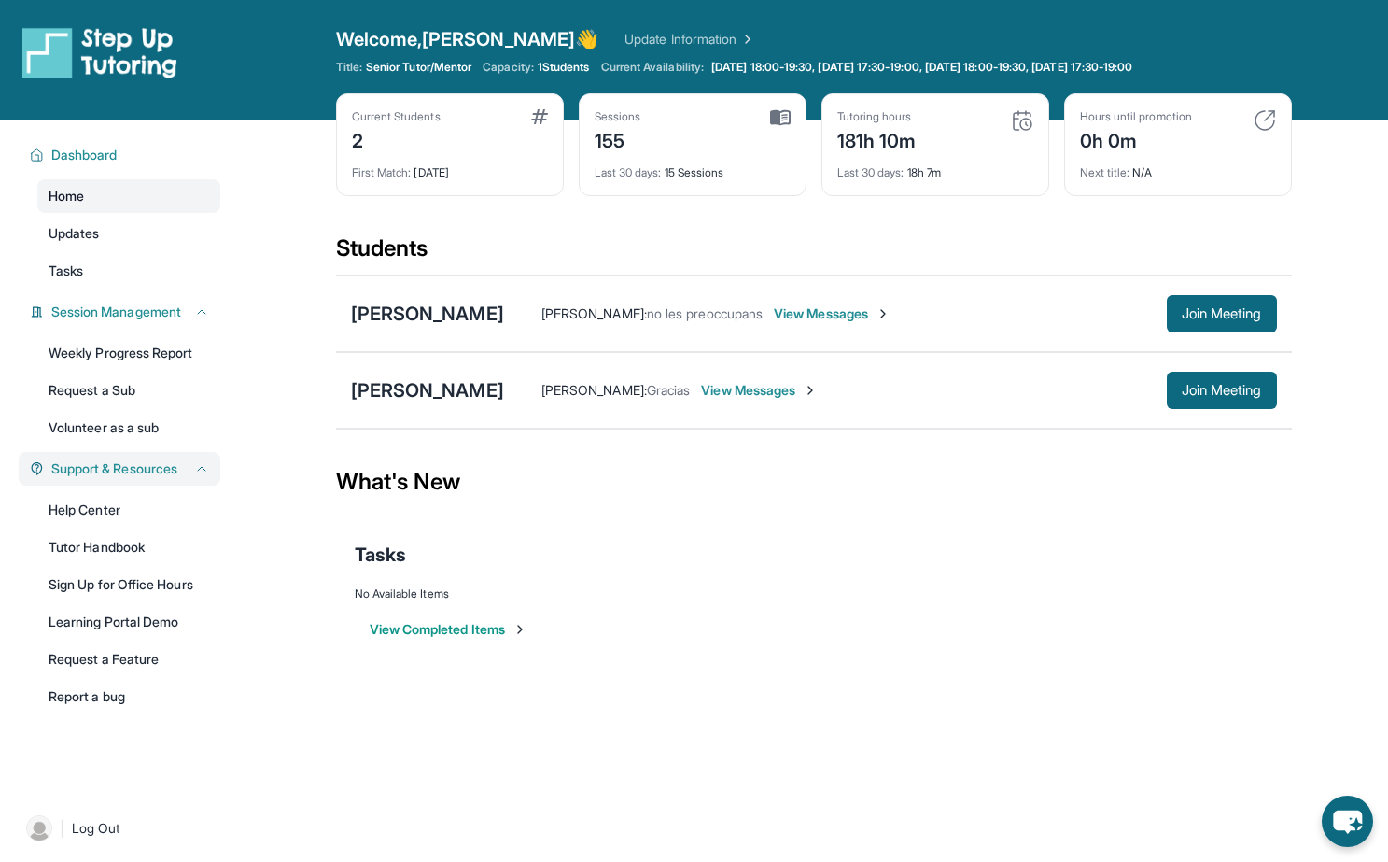
click at [88, 194] on link "Home" at bounding box center [128, 196] width 183 height 34
click at [878, 312] on span "View Messages" at bounding box center [832, 313] width 117 height 19
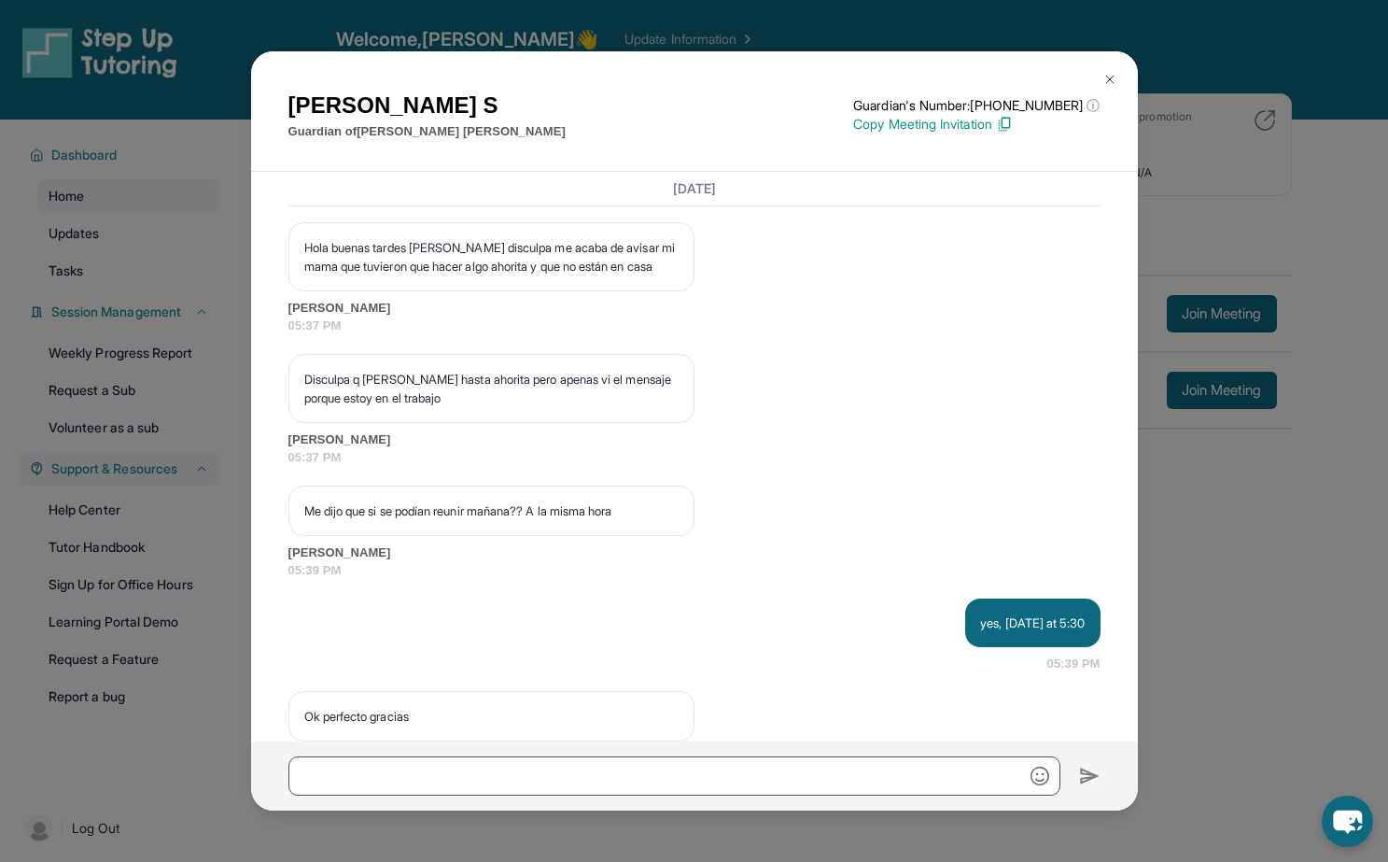
scroll to position [58900, 0]
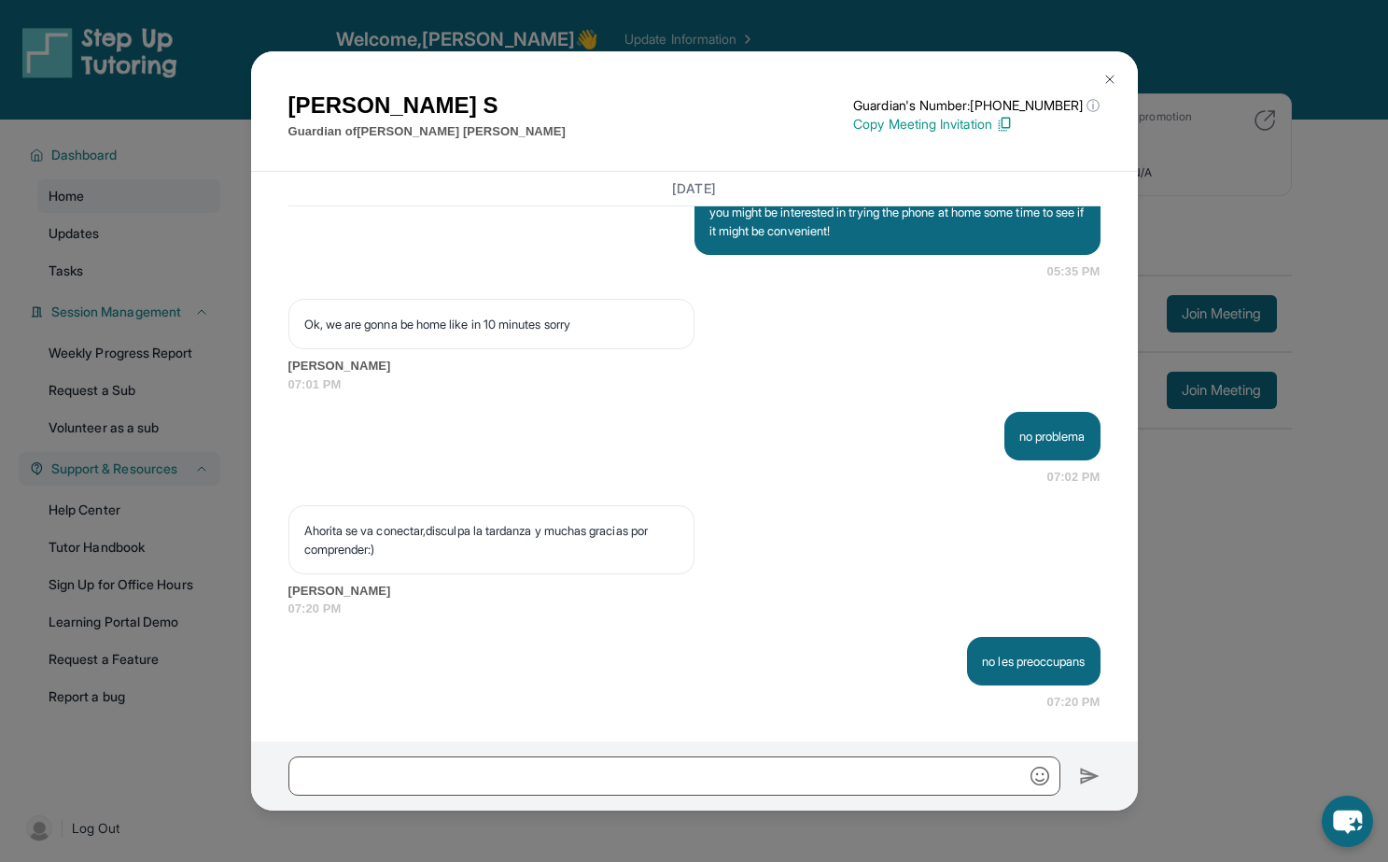
click at [1118, 67] on button at bounding box center [1109, 79] width 37 height 37
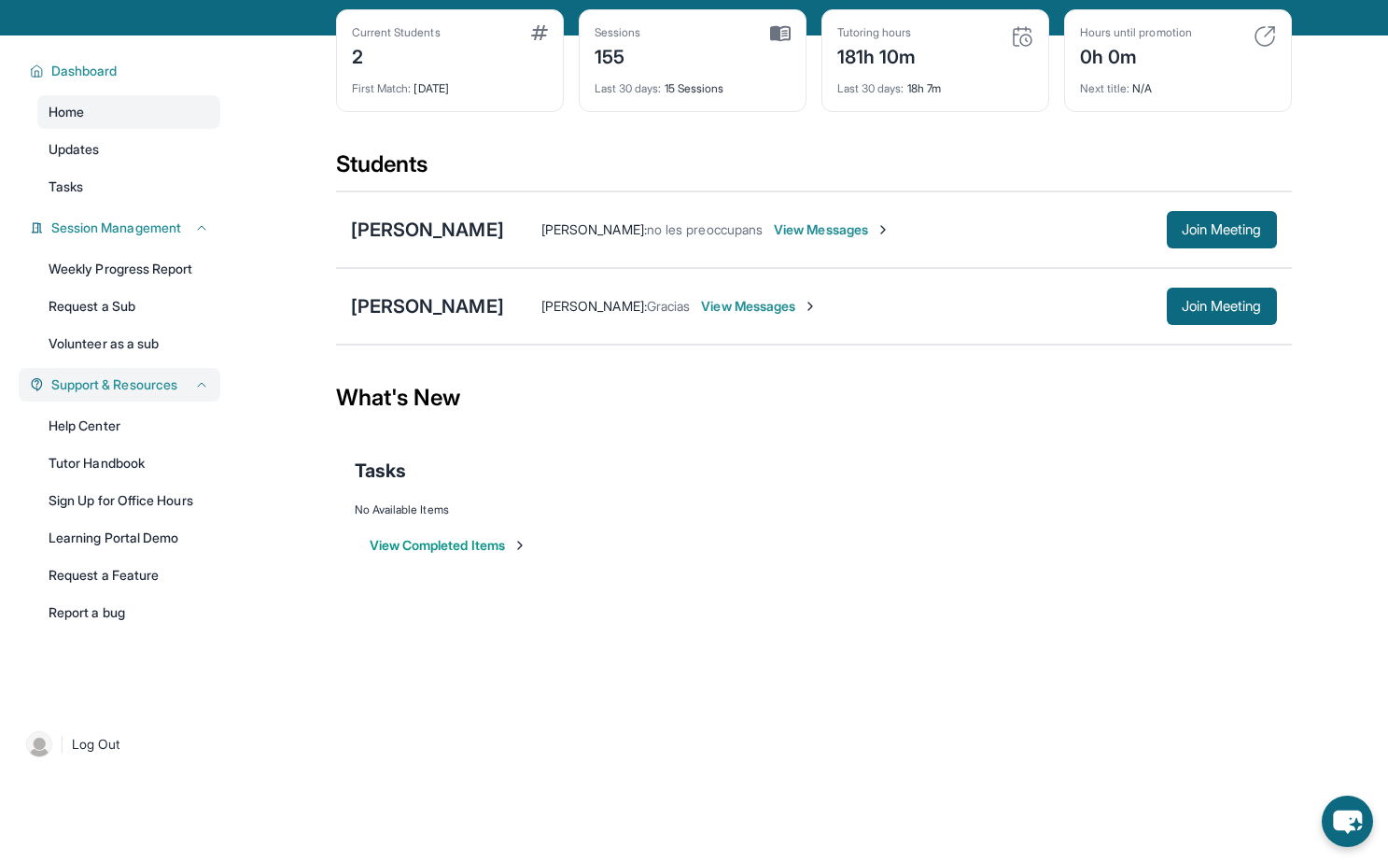
scroll to position [0, 0]
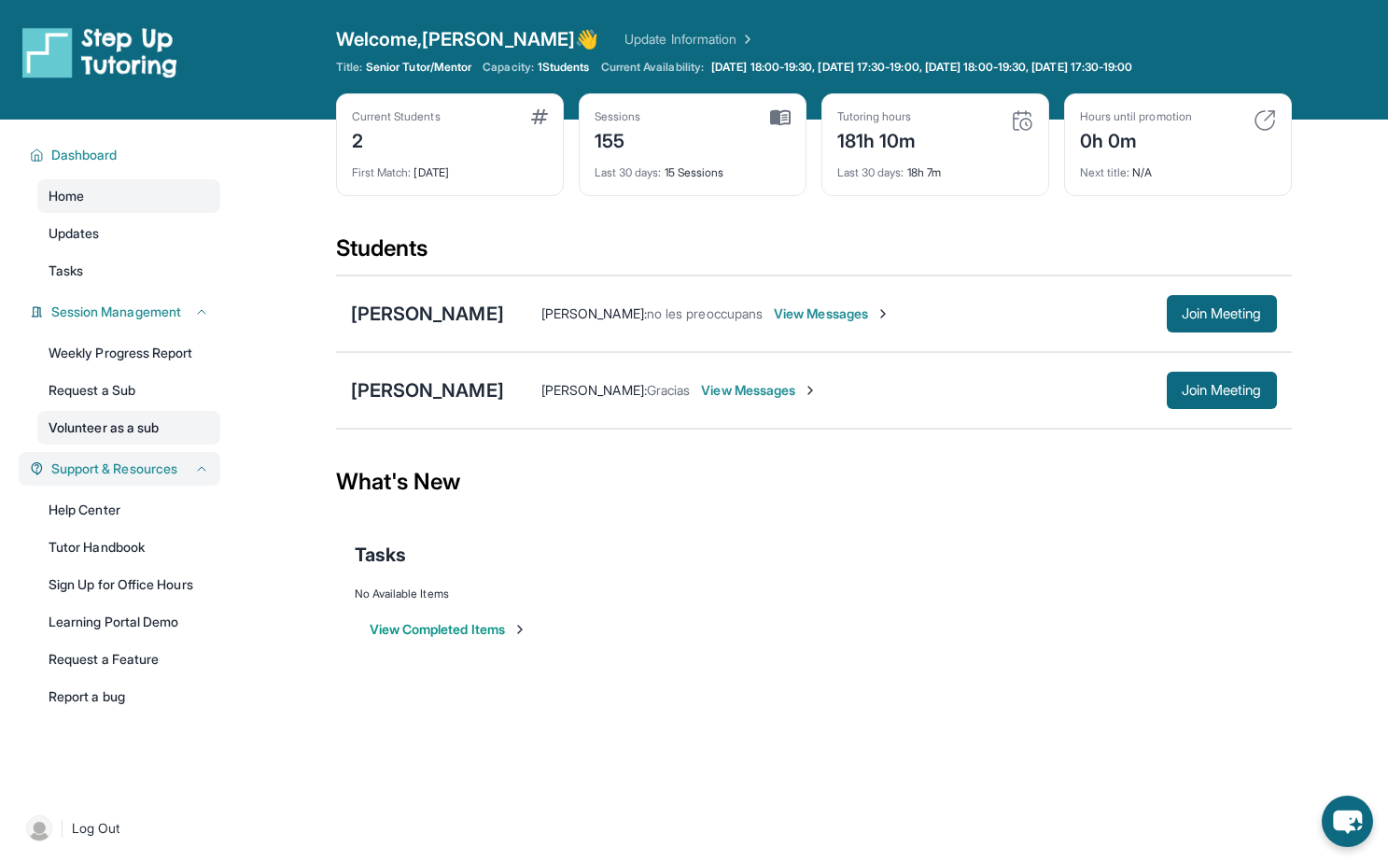
click at [102, 423] on link "Volunteer as a sub" at bounding box center [128, 428] width 183 height 34
